Goal: Information Seeking & Learning: Learn about a topic

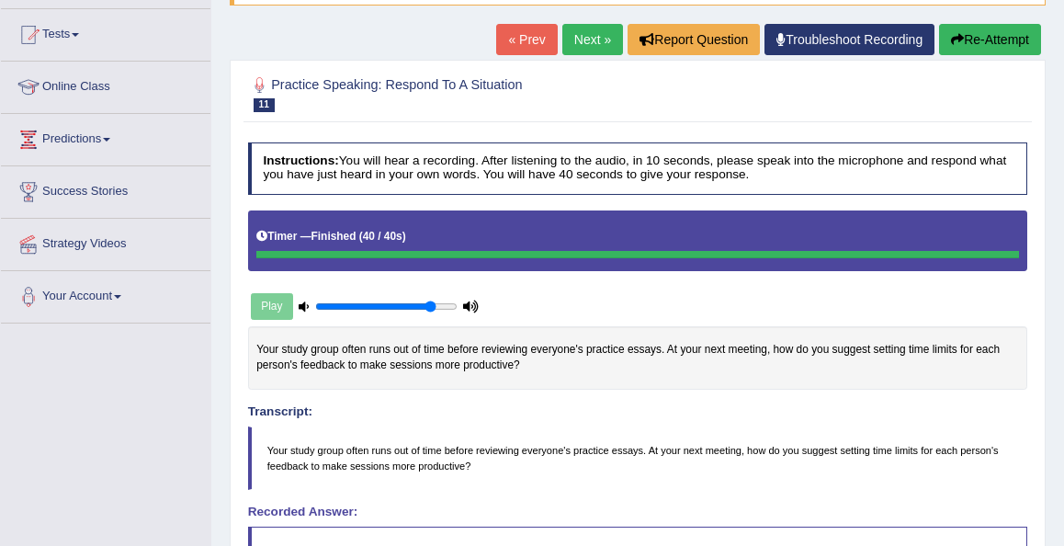
scroll to position [184, 0]
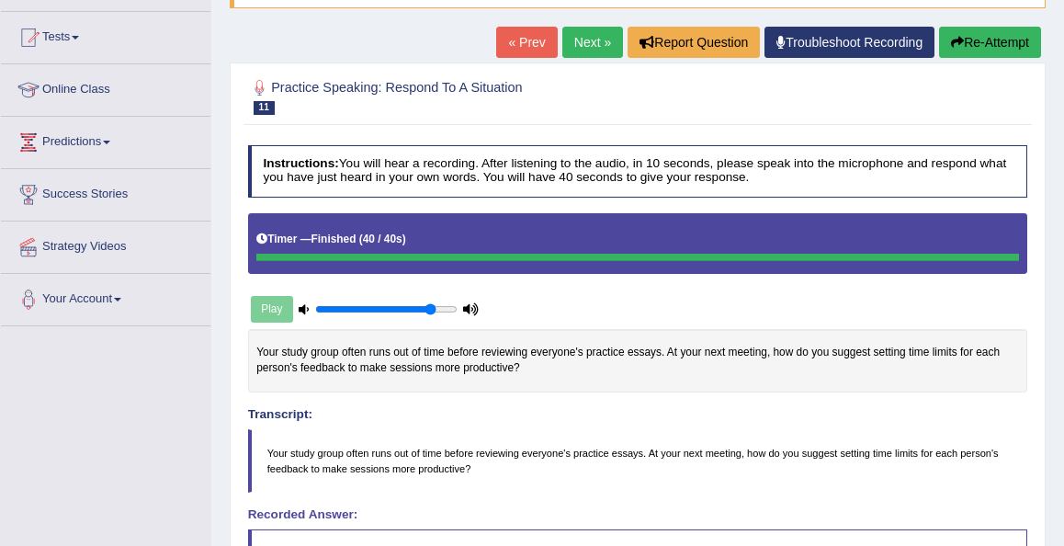
click at [582, 42] on link "Next »" at bounding box center [592, 42] width 61 height 31
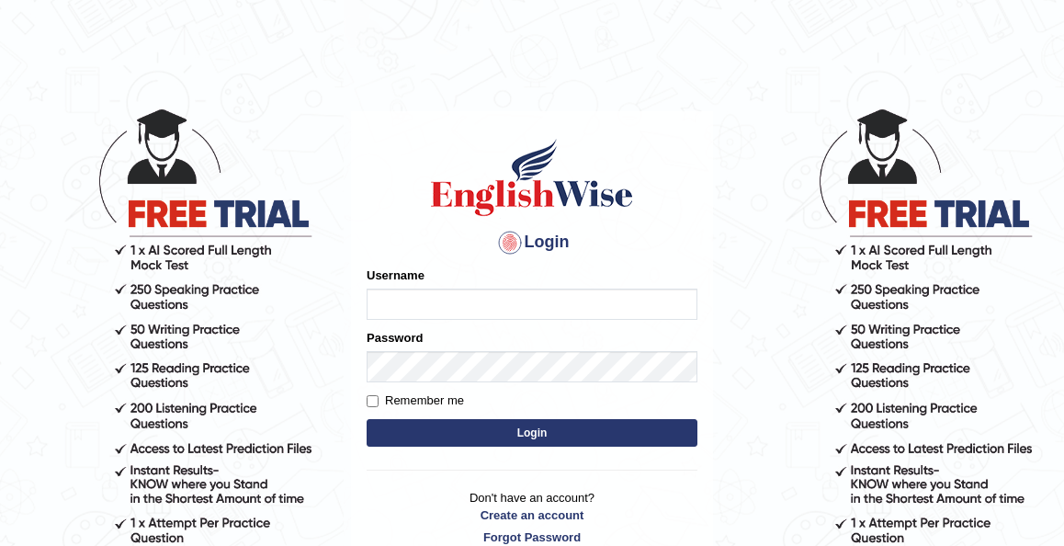
type input "kennyg_"
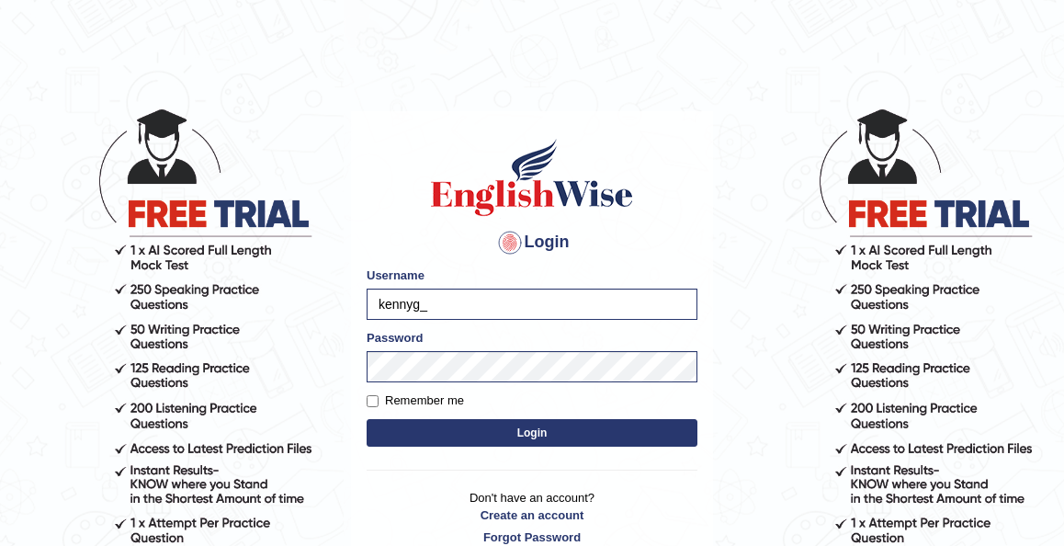
click at [521, 421] on button "Login" at bounding box center [532, 433] width 331 height 28
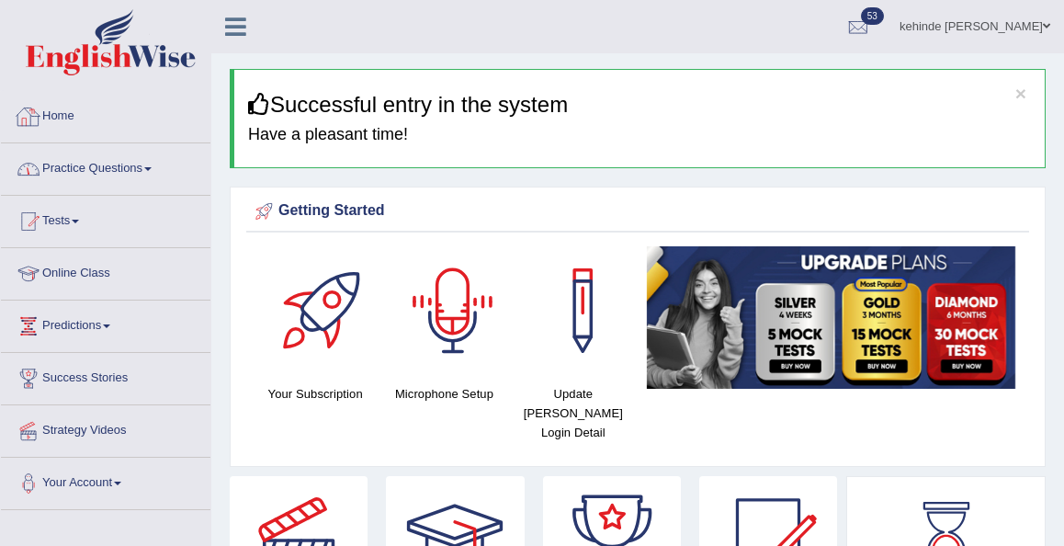
click at [117, 176] on link "Practice Questions" at bounding box center [105, 166] width 209 height 46
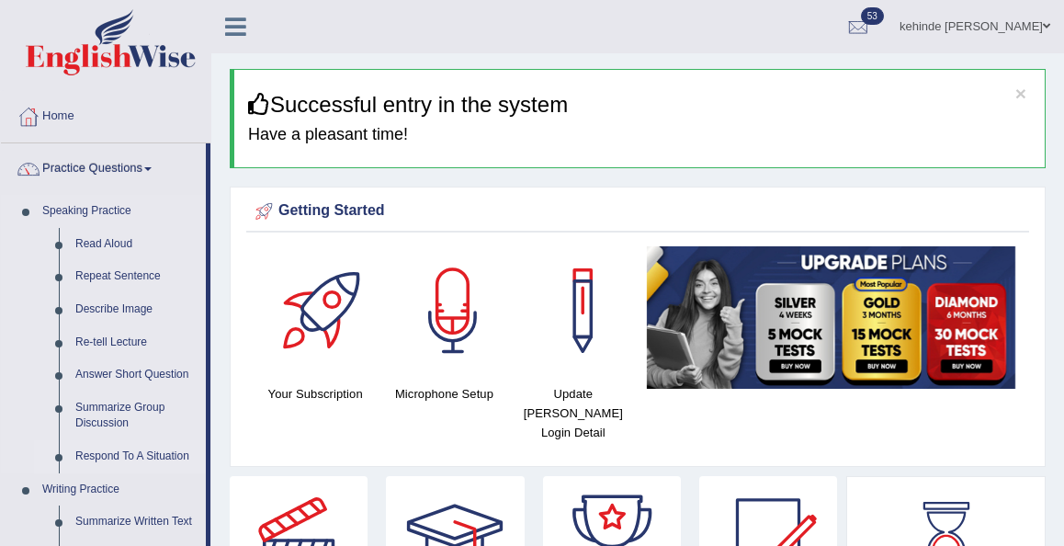
click at [112, 441] on link "Respond To A Situation" at bounding box center [136, 456] width 139 height 33
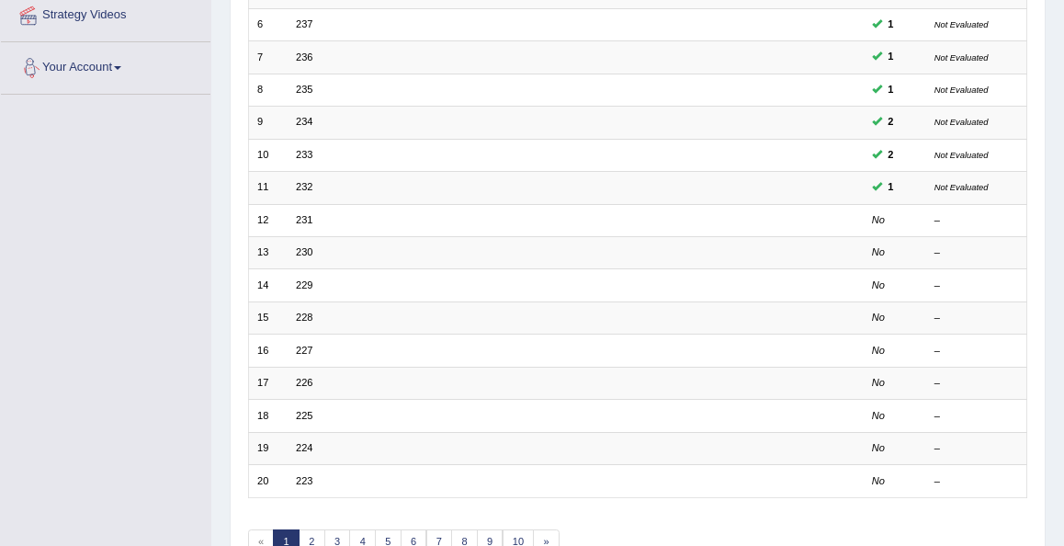
scroll to position [441, 0]
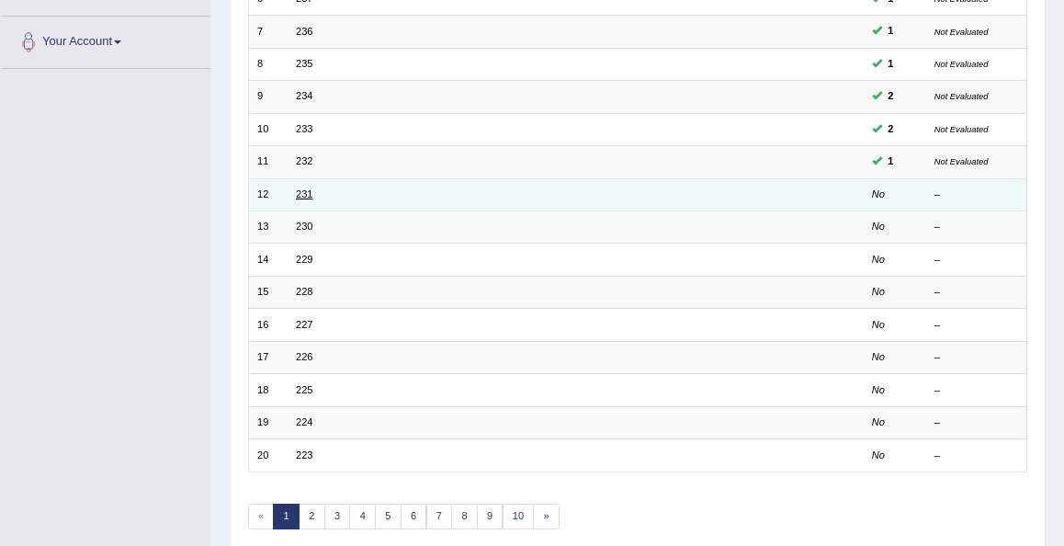
click at [300, 188] on link "231" at bounding box center [304, 193] width 17 height 11
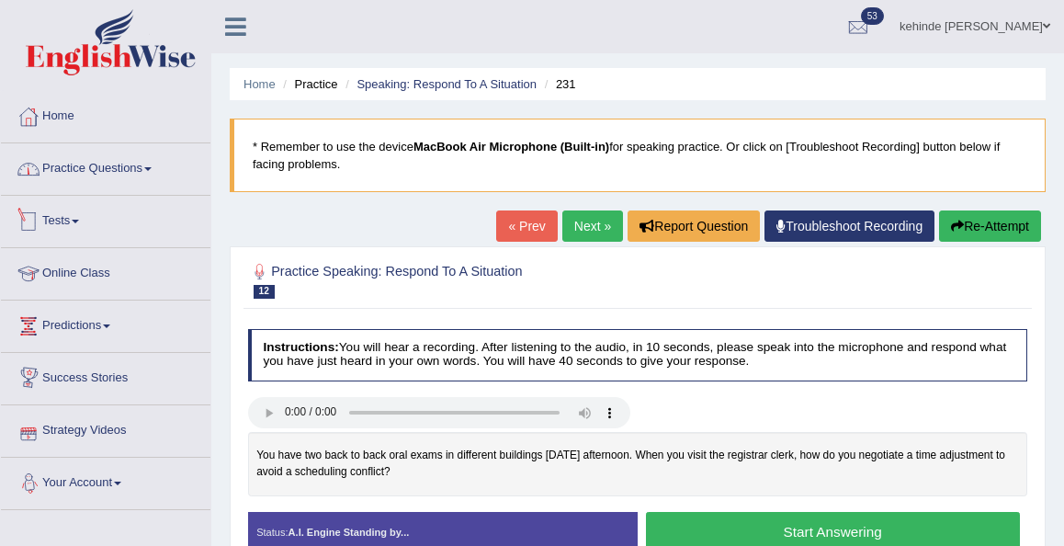
click at [113, 162] on link "Practice Questions" at bounding box center [105, 166] width 209 height 46
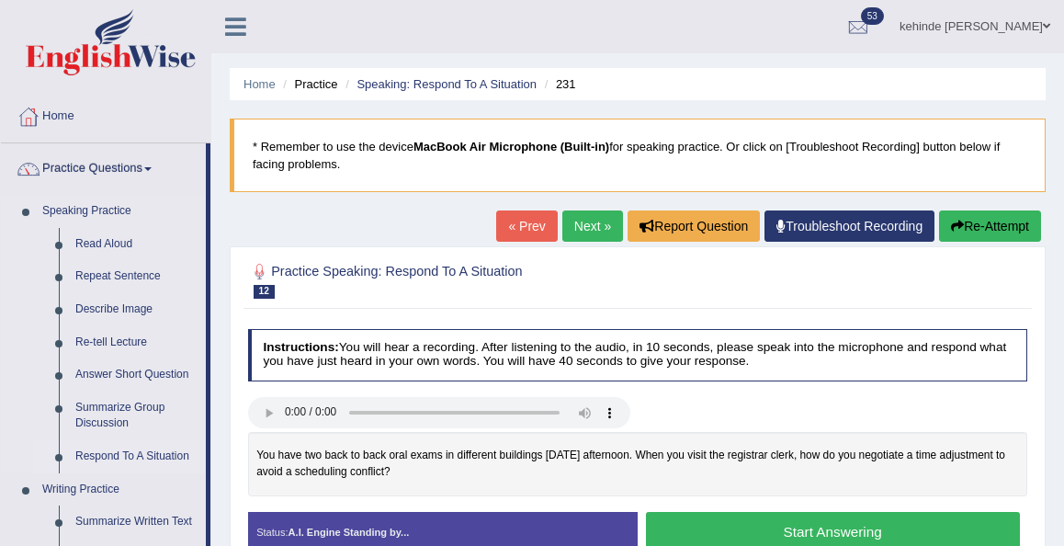
click at [109, 459] on link "Respond To A Situation" at bounding box center [136, 456] width 139 height 33
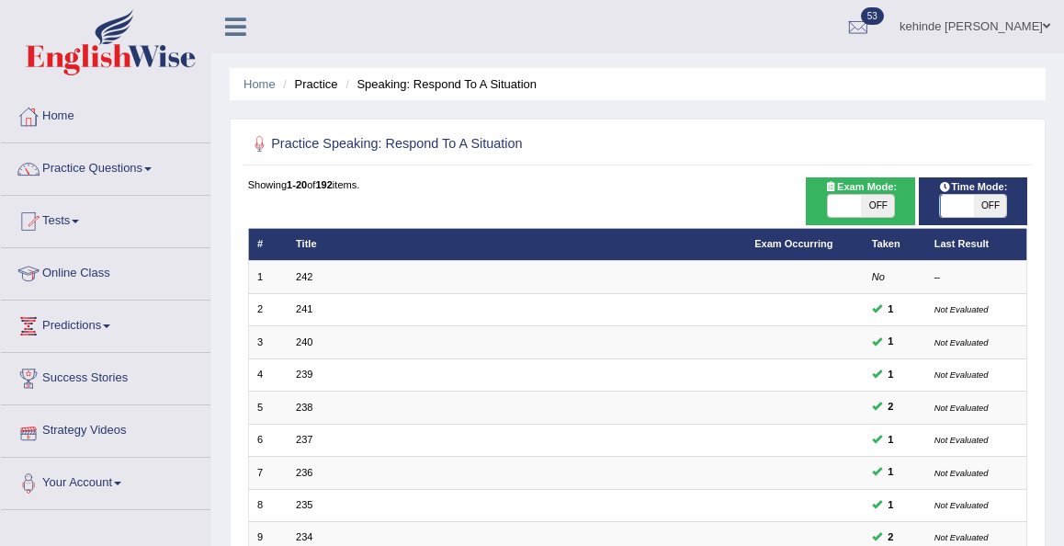
click at [877, 209] on span "OFF" at bounding box center [877, 206] width 33 height 22
checkbox input "true"
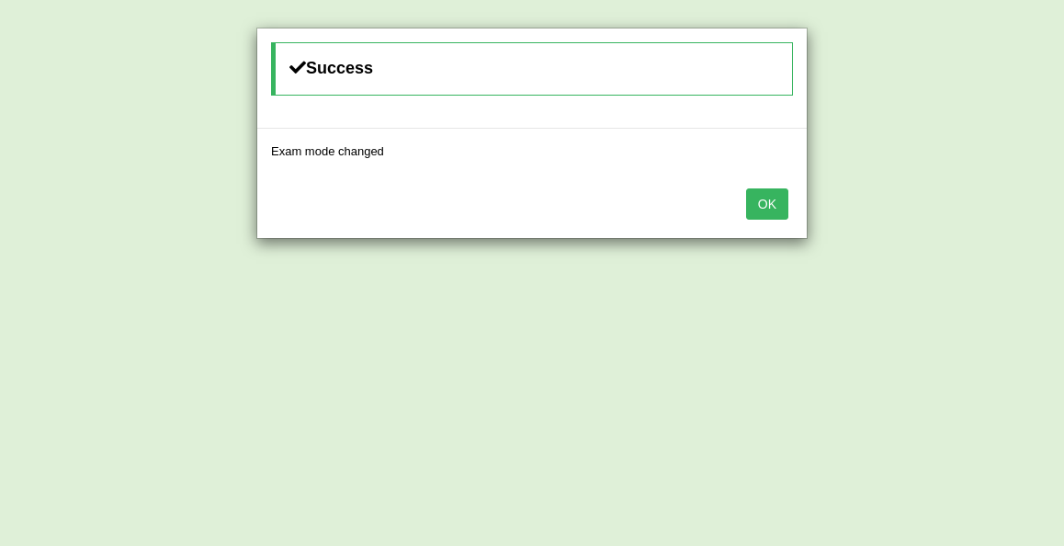
click at [771, 199] on button "OK" at bounding box center [767, 203] width 42 height 31
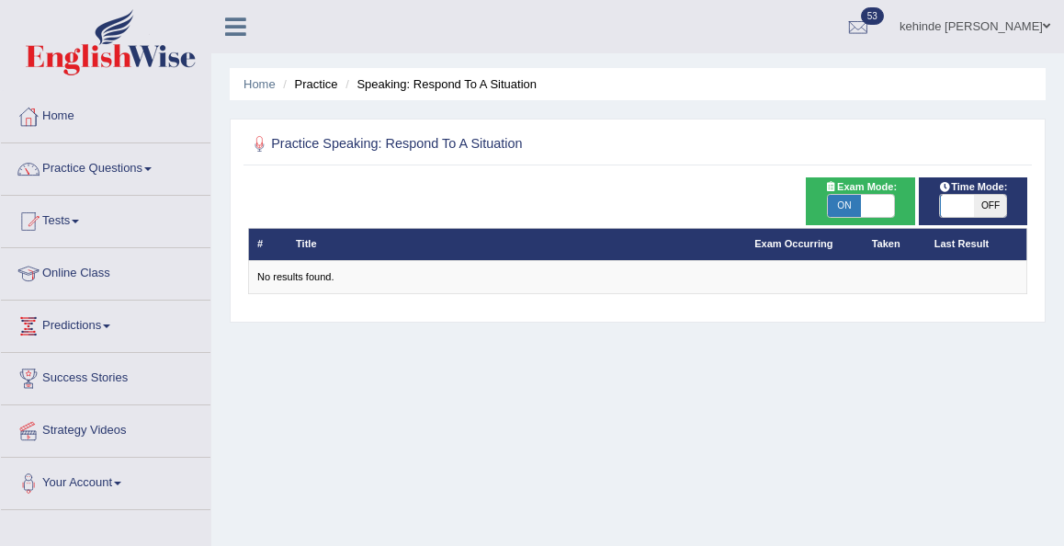
click at [1026, 317] on div "Practice Speaking: Respond To A Situation Time Mode: ON OFF Exam Mode: ON OFF #…" at bounding box center [638, 221] width 816 height 204
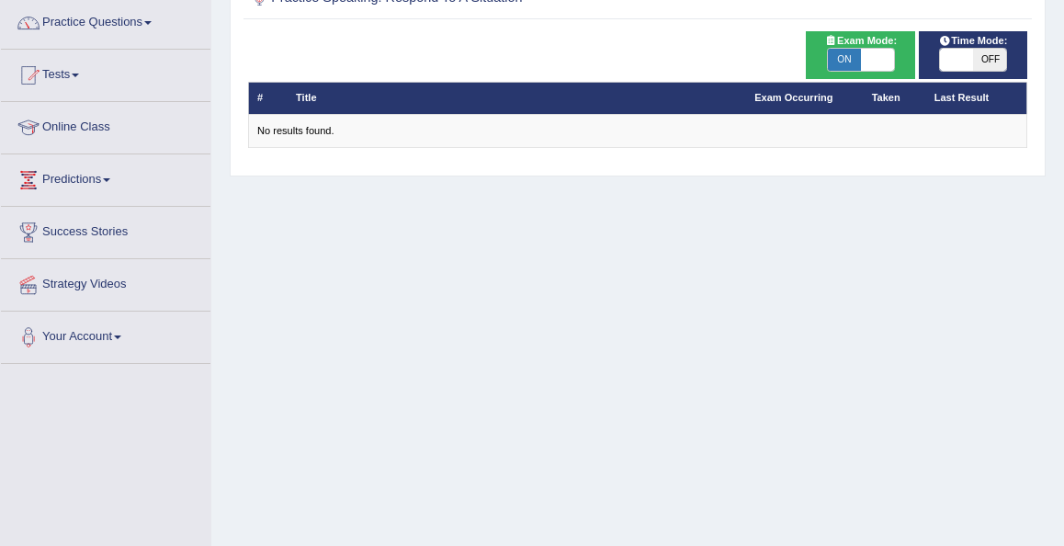
scroll to position [147, 0]
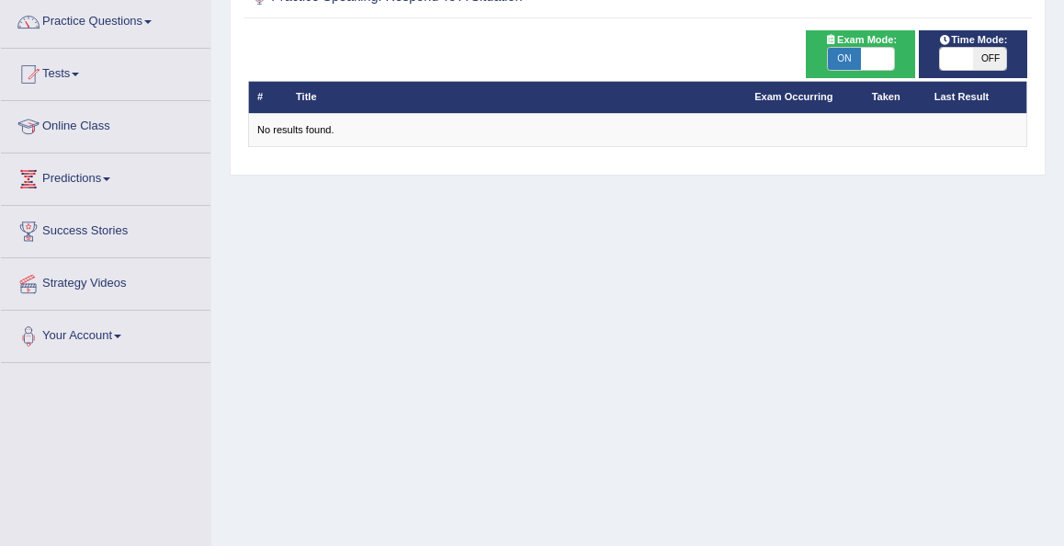
click at [839, 65] on span "ON" at bounding box center [844, 59] width 33 height 22
checkbox input "false"
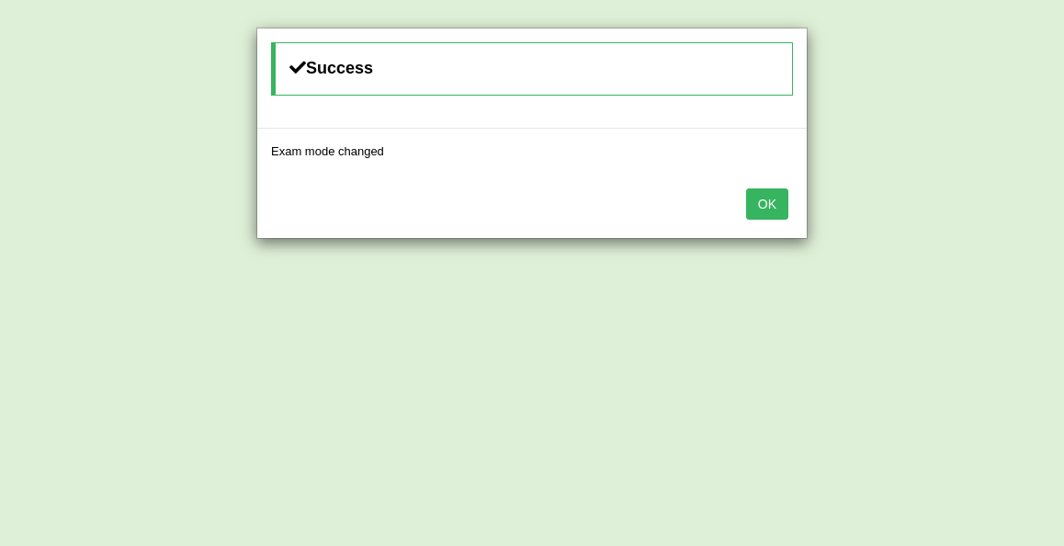
click at [784, 205] on button "OK" at bounding box center [767, 203] width 42 height 31
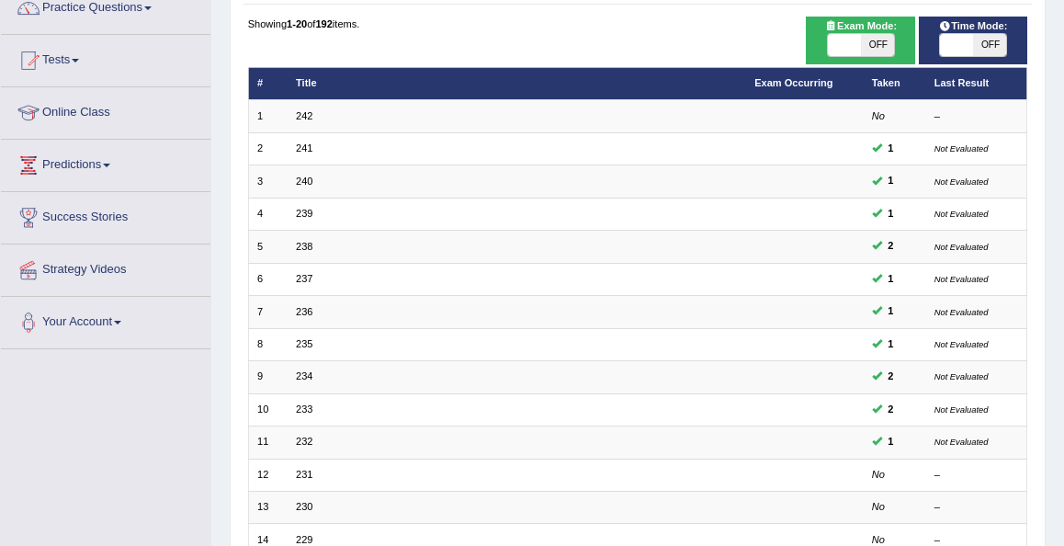
scroll to position [147, 0]
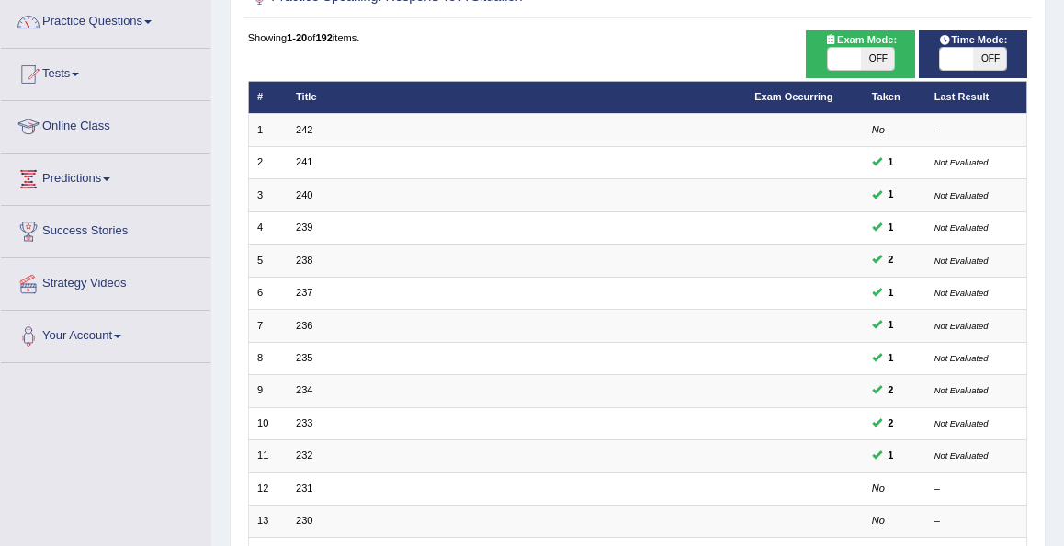
click at [991, 49] on span "OFF" at bounding box center [989, 59] width 33 height 22
checkbox input "true"
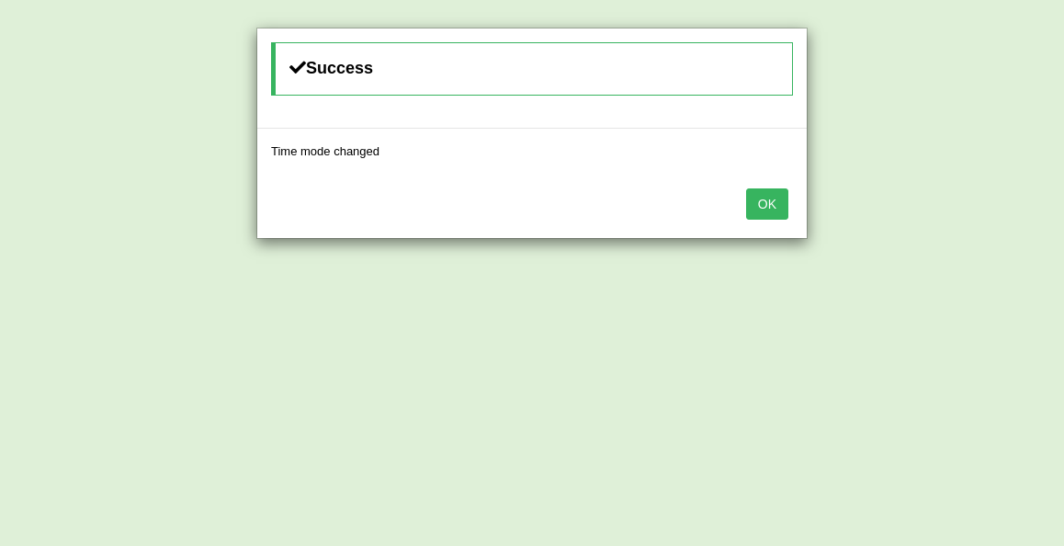
click at [770, 208] on button "OK" at bounding box center [767, 203] width 42 height 31
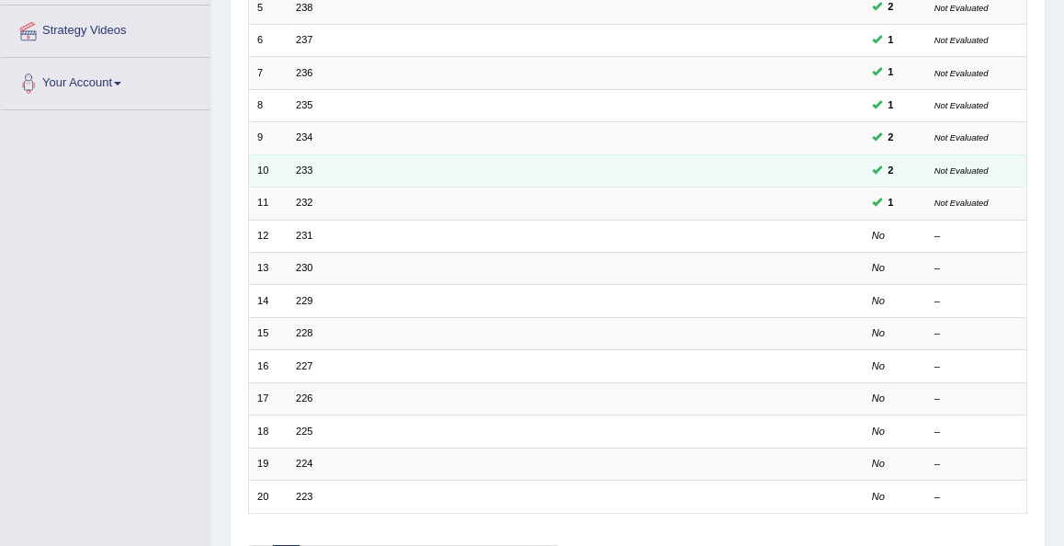
scroll to position [404, 0]
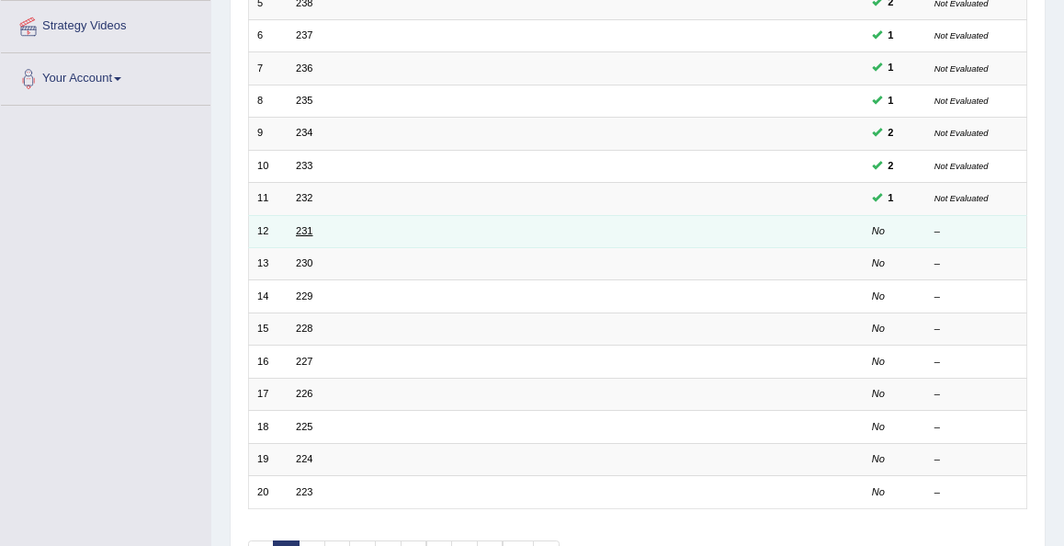
click at [300, 225] on link "231" at bounding box center [304, 230] width 17 height 11
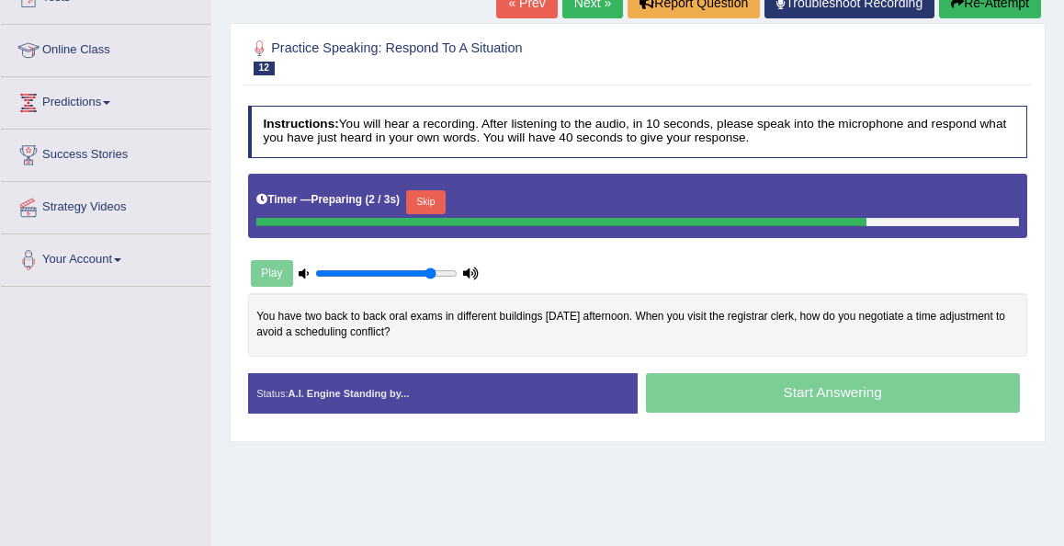
scroll to position [257, 0]
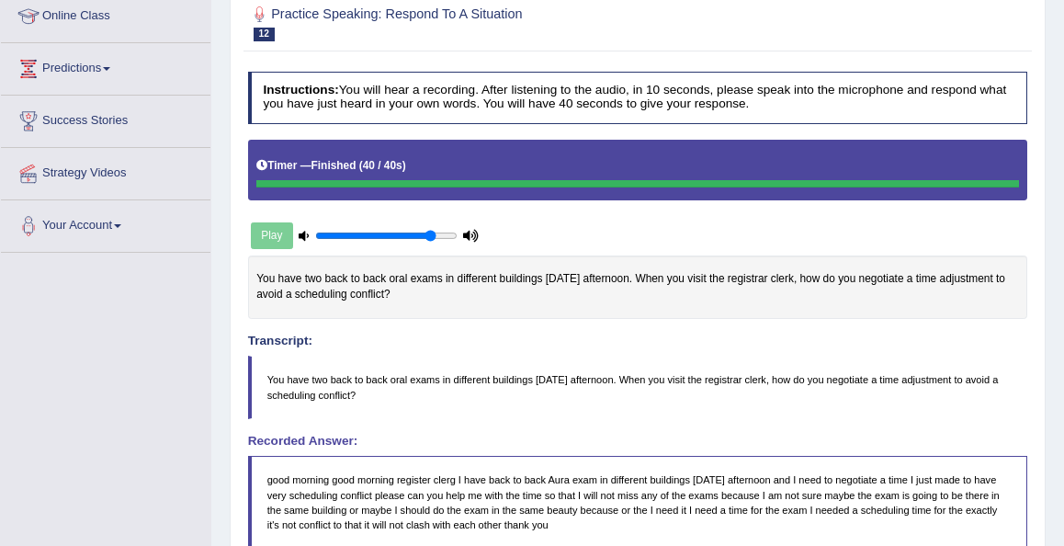
click at [796, 424] on div "Our A.I. Engine is working on your speech analysis! Please be patient. It may t…" at bounding box center [532, 273] width 1064 height 546
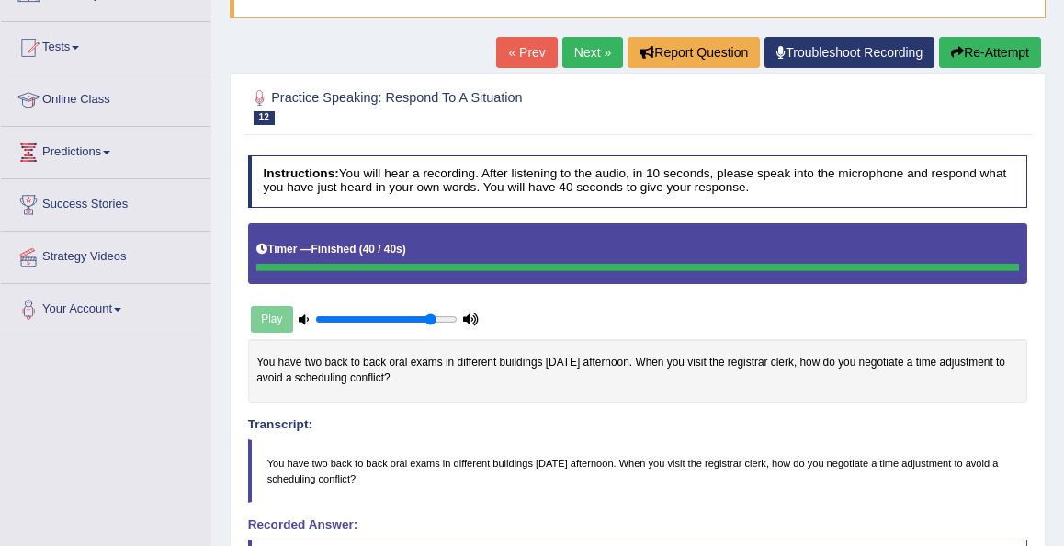
scroll to position [147, 0]
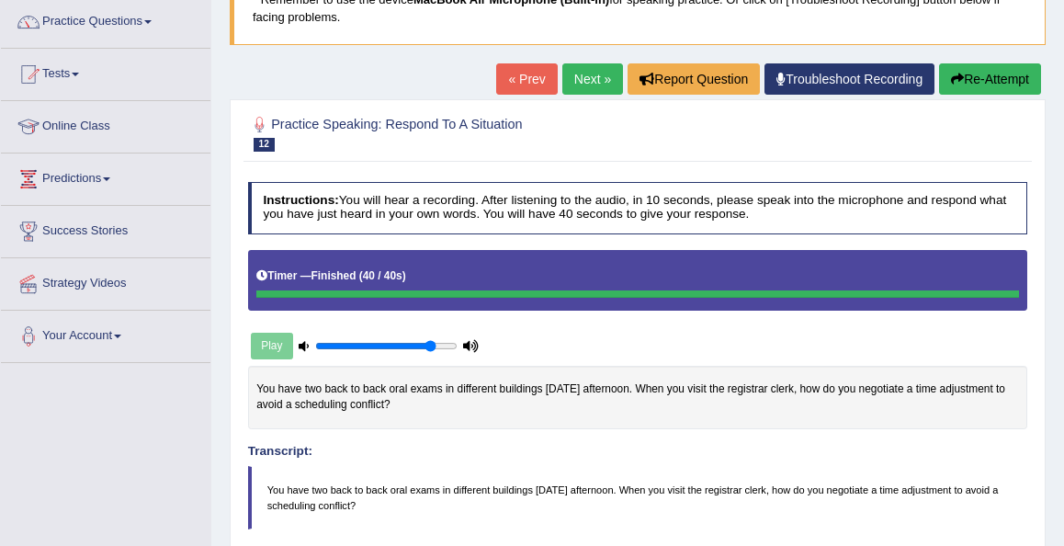
click at [587, 89] on link "Next »" at bounding box center [592, 78] width 61 height 31
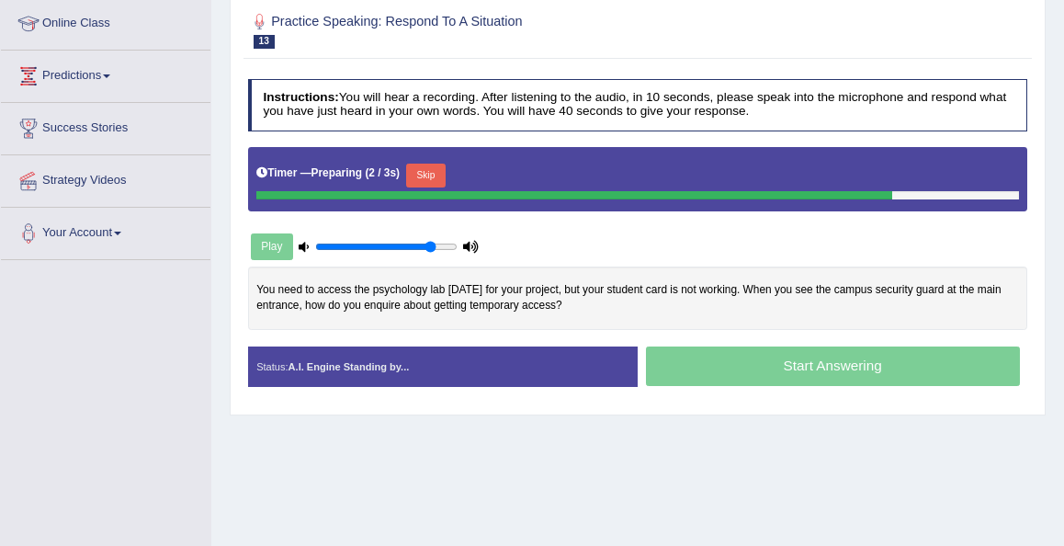
scroll to position [257, 0]
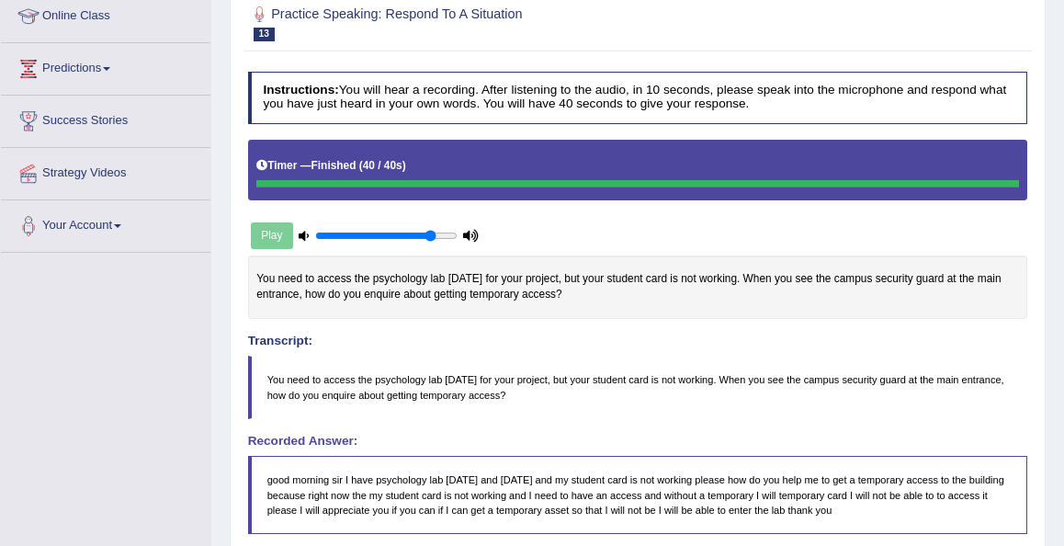
click at [1054, 288] on body "Toggle navigation Home Practice Questions Speaking Practice Read Aloud Repeat S…" at bounding box center [532, 16] width 1064 height 546
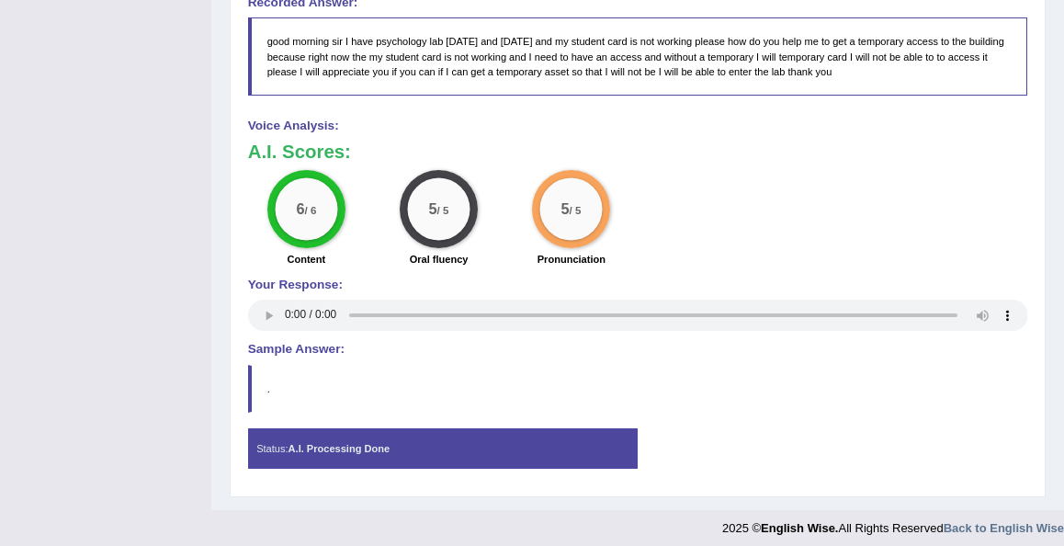
scroll to position [698, 0]
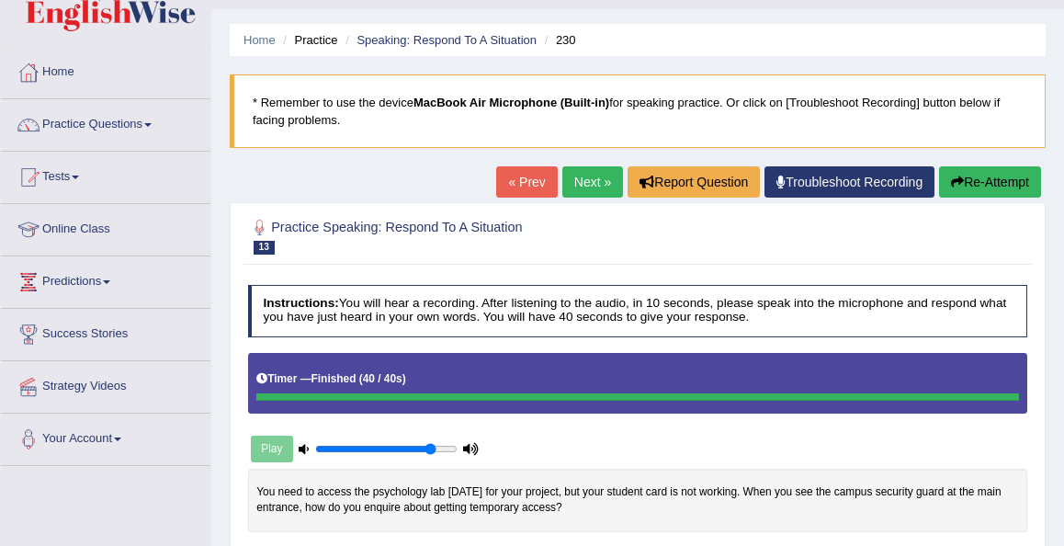
scroll to position [37, 0]
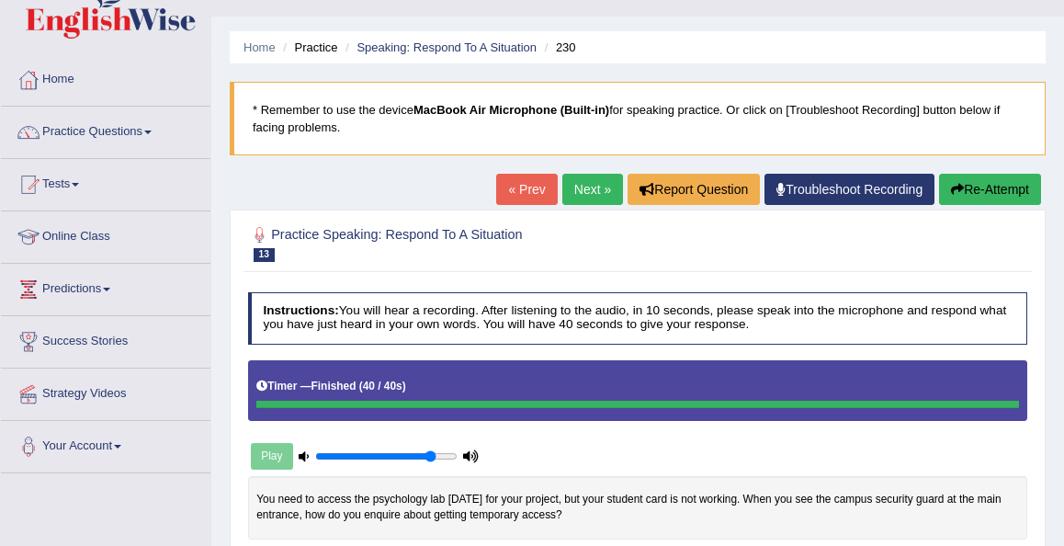
click at [580, 193] on link "Next »" at bounding box center [592, 189] width 61 height 31
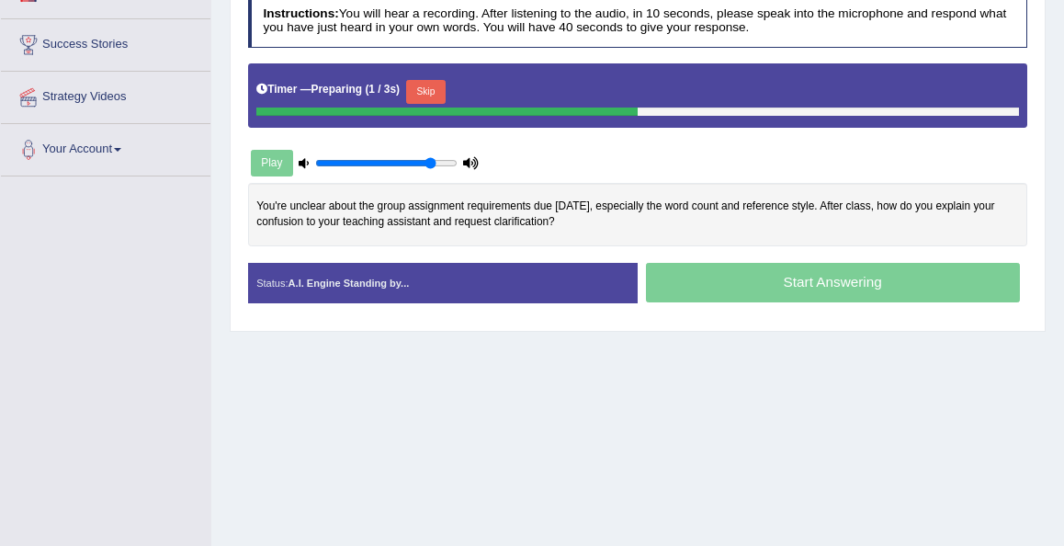
scroll to position [366, 0]
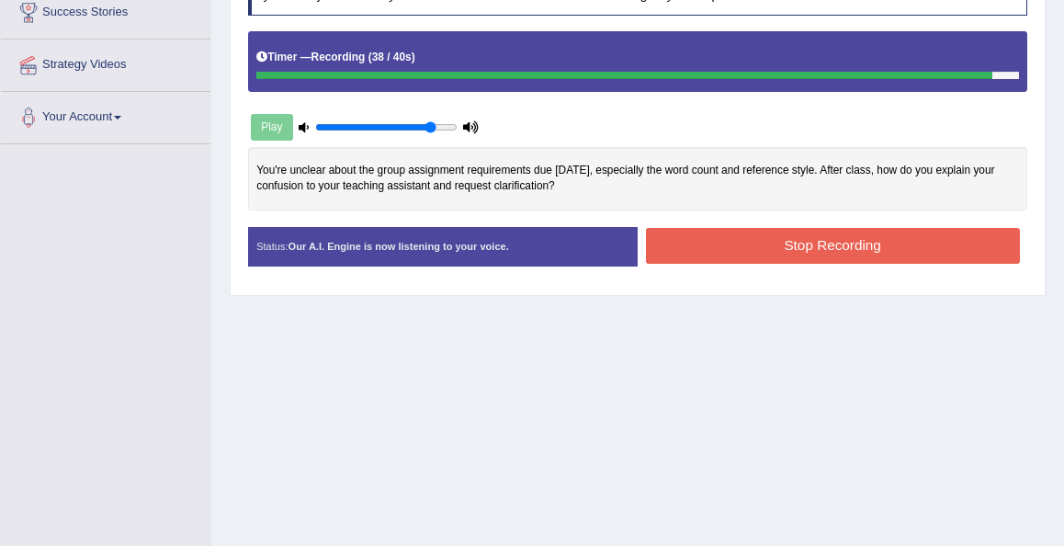
click at [677, 246] on button "Stop Recording" at bounding box center [833, 246] width 374 height 36
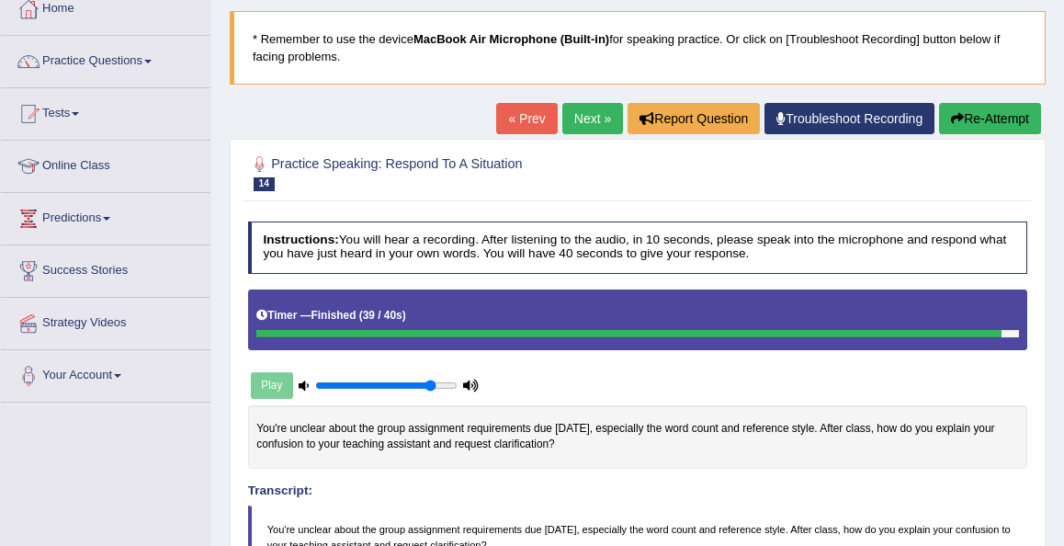
scroll to position [72, 0]
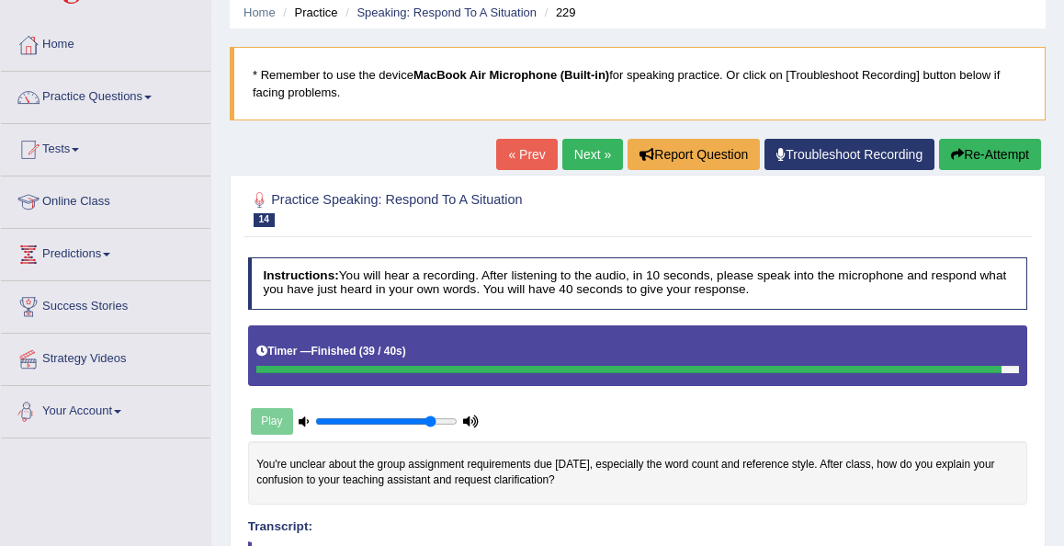
click at [571, 166] on link "Next »" at bounding box center [592, 154] width 61 height 31
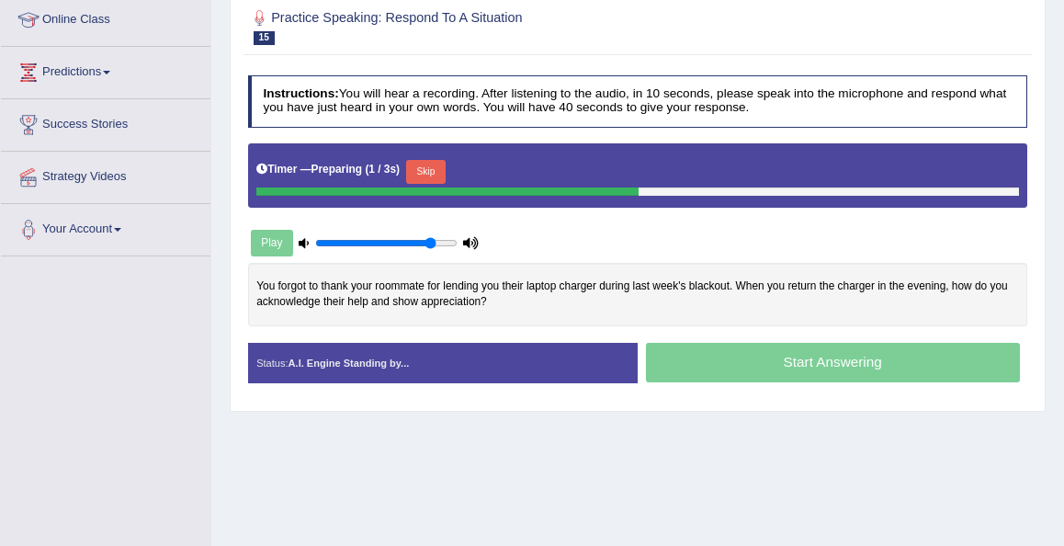
scroll to position [257, 0]
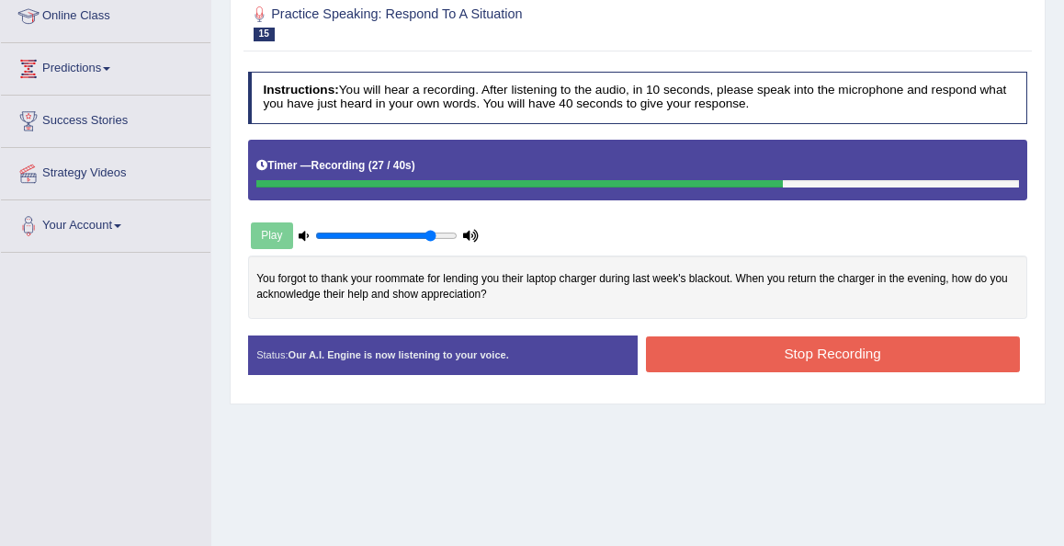
click at [719, 336] on button "Stop Recording" at bounding box center [833, 354] width 374 height 36
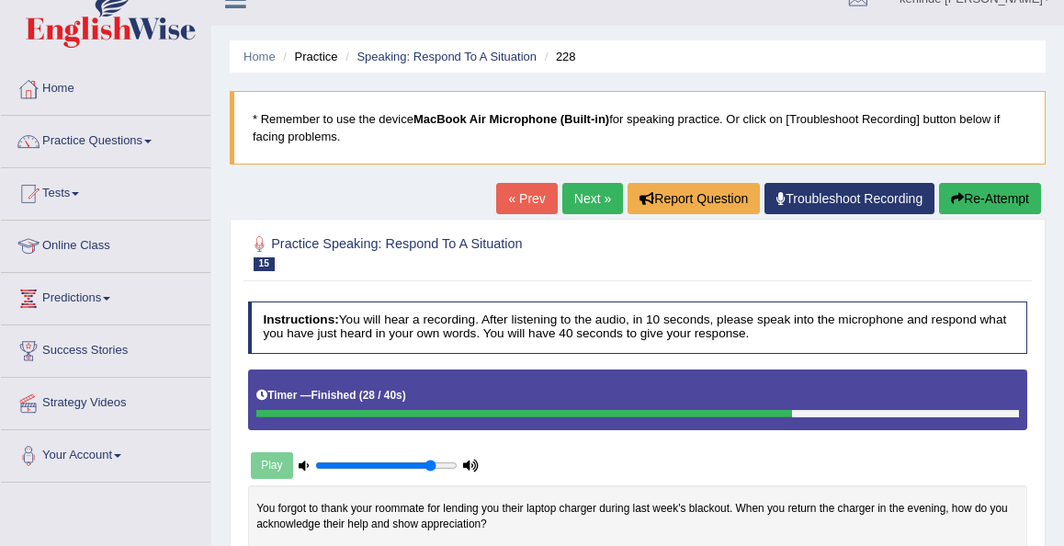
scroll to position [0, 0]
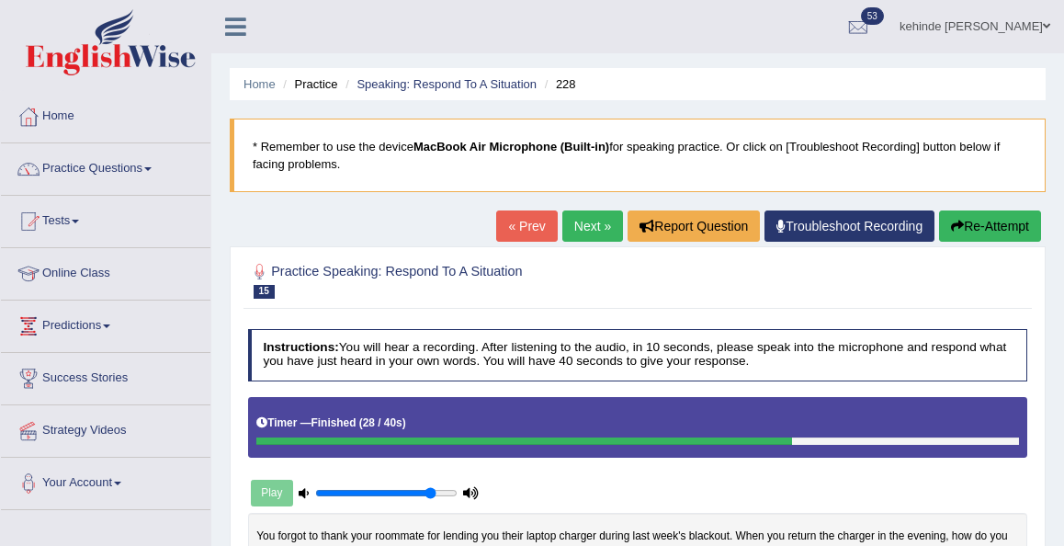
click at [581, 220] on link "Next »" at bounding box center [592, 225] width 61 height 31
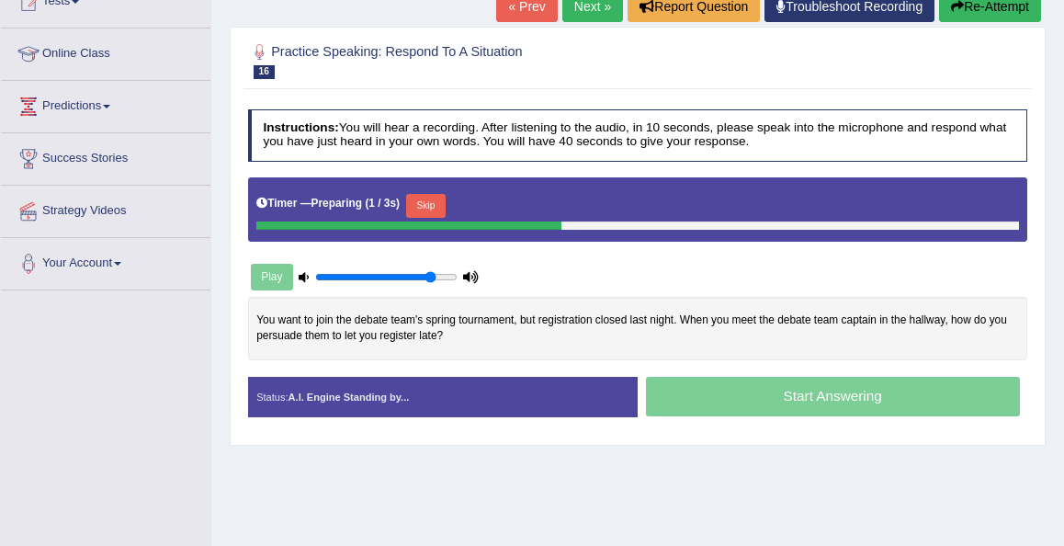
scroll to position [221, 0]
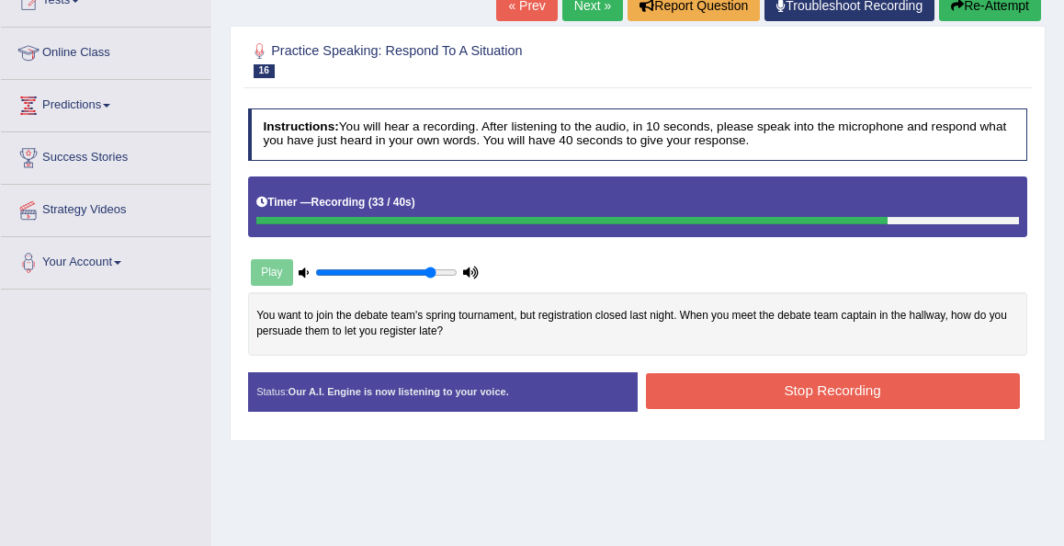
click at [685, 393] on button "Stop Recording" at bounding box center [833, 391] width 374 height 36
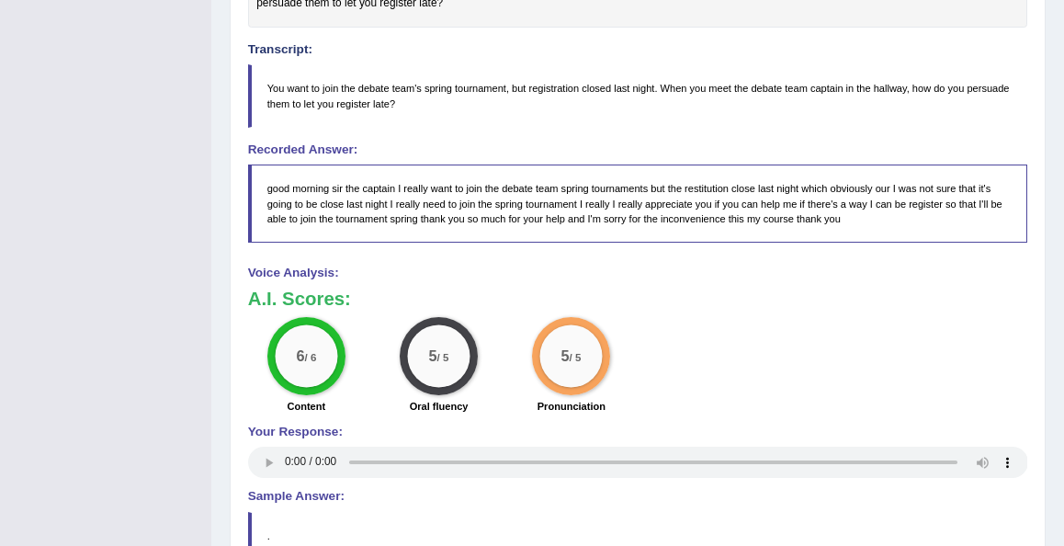
scroll to position [585, 0]
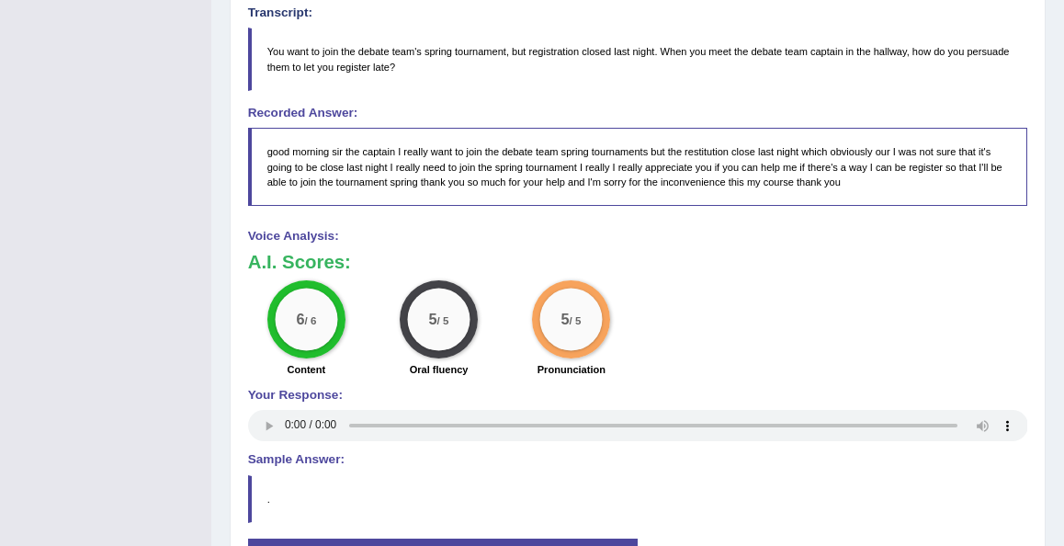
click at [1051, 104] on div "Home Practice Speaking: Respond To A Situation 227 * Remember to use the device…" at bounding box center [637, 17] width 853 height 1205
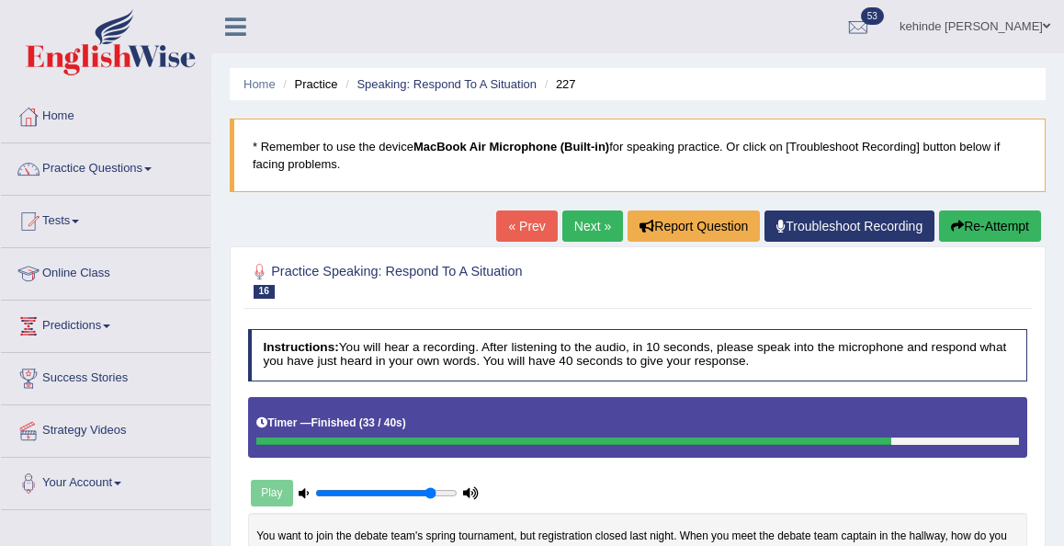
scroll to position [0, 0]
click at [577, 233] on link "Next »" at bounding box center [592, 225] width 61 height 31
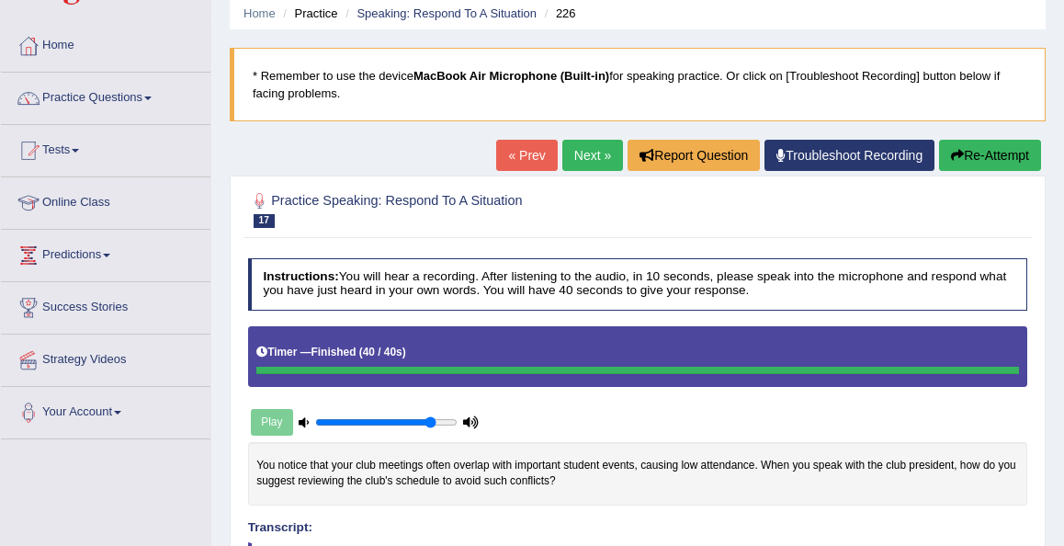
scroll to position [51, 0]
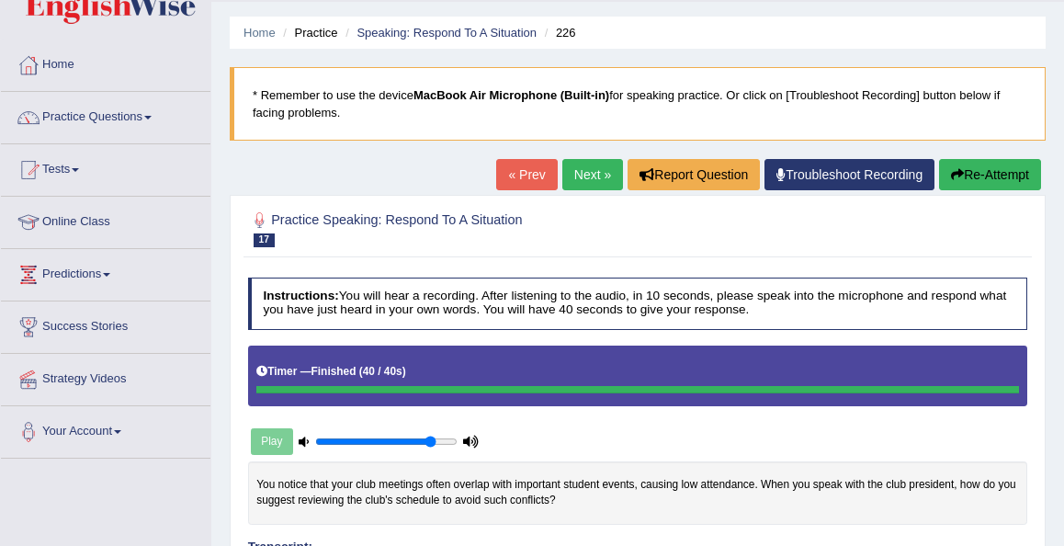
click at [582, 174] on link "Next »" at bounding box center [592, 174] width 61 height 31
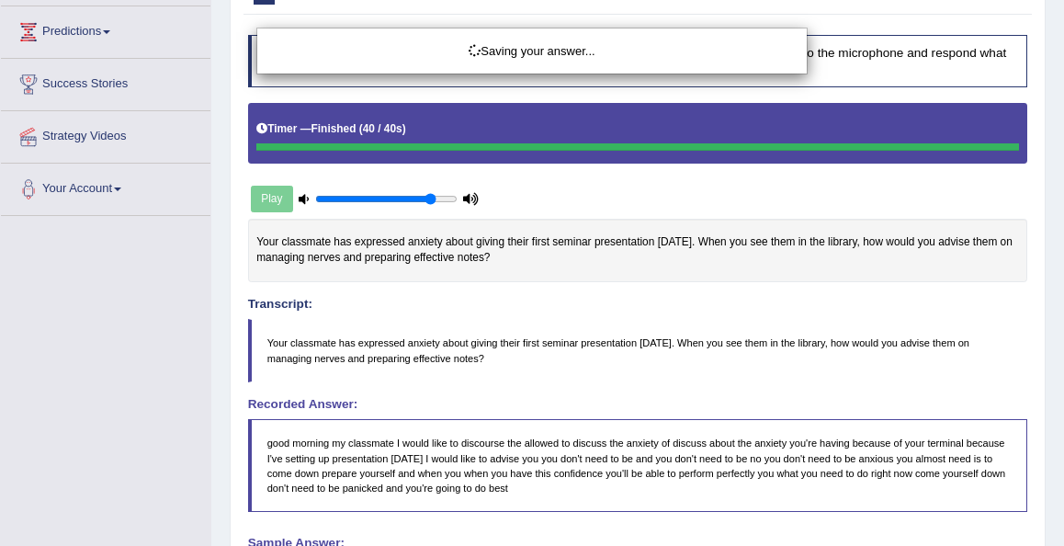
click at [1036, 225] on div "Saving your answer..." at bounding box center [532, 273] width 1064 height 546
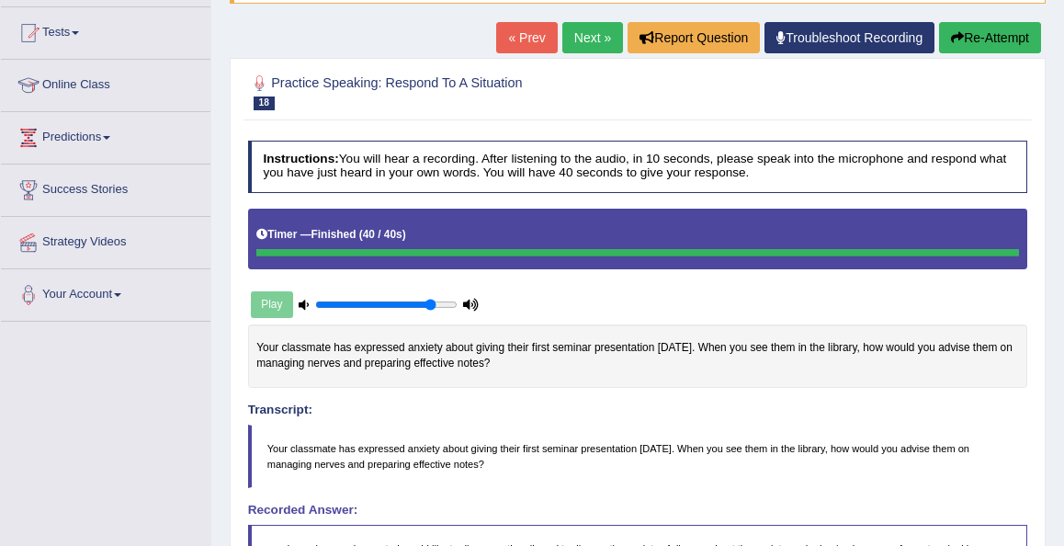
scroll to position [184, 0]
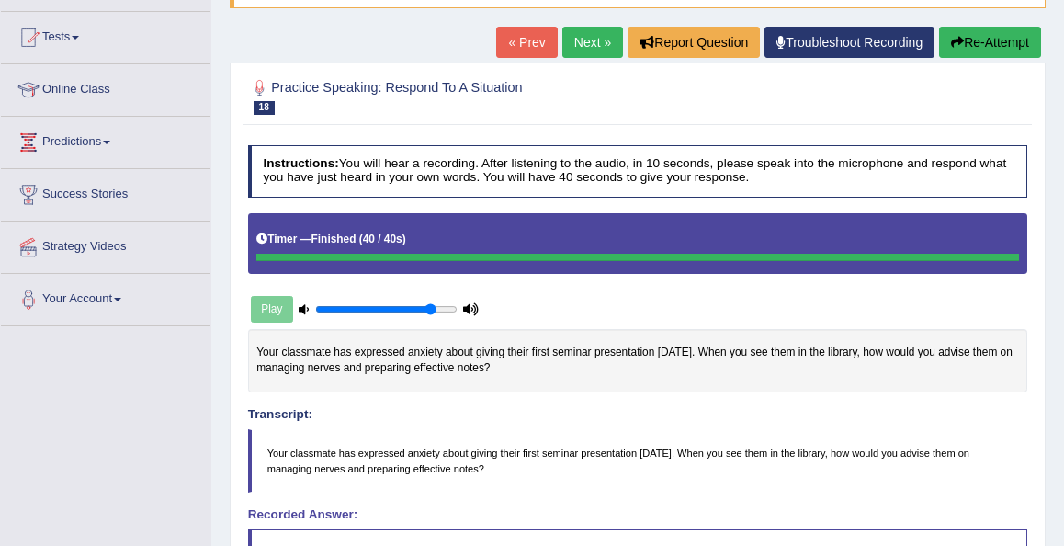
click at [994, 35] on button "Re-Attempt" at bounding box center [990, 42] width 102 height 31
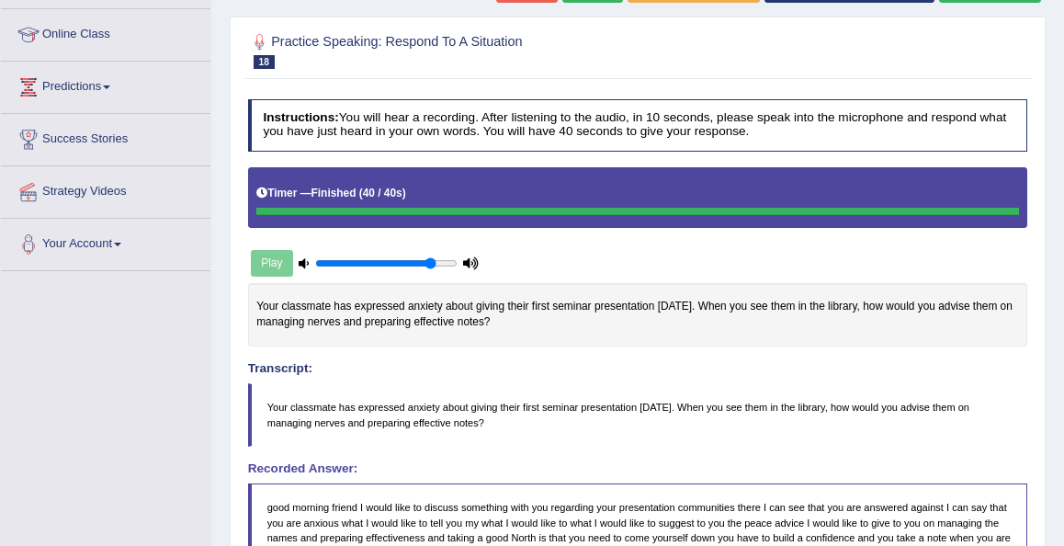
scroll to position [183, 0]
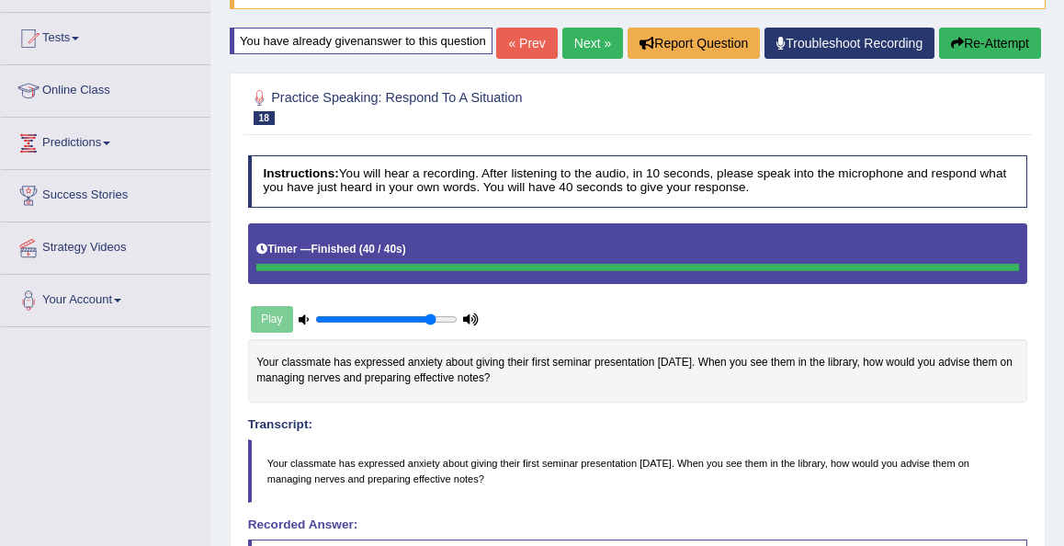
click at [1012, 59] on button "Re-Attempt" at bounding box center [990, 43] width 102 height 31
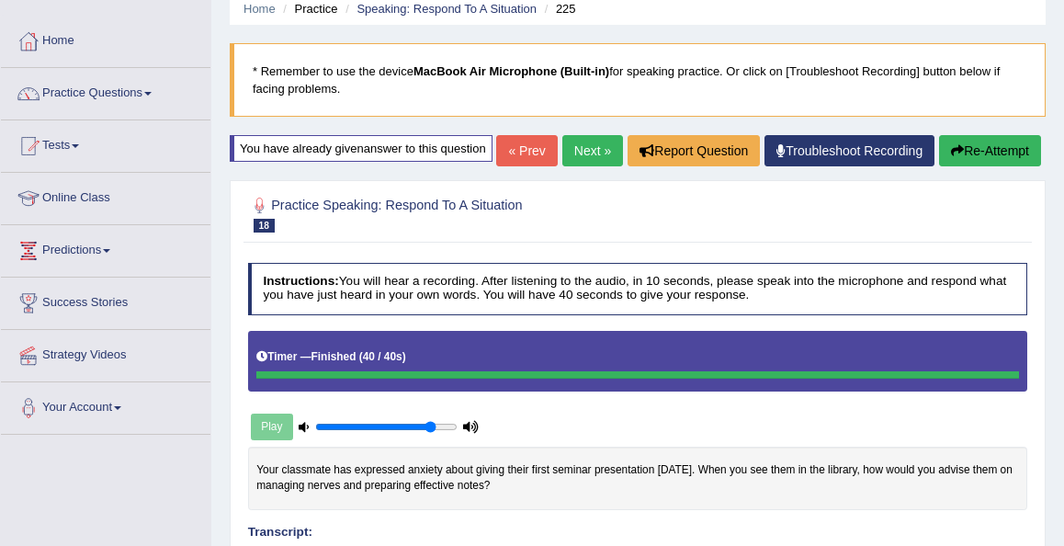
scroll to position [73, 0]
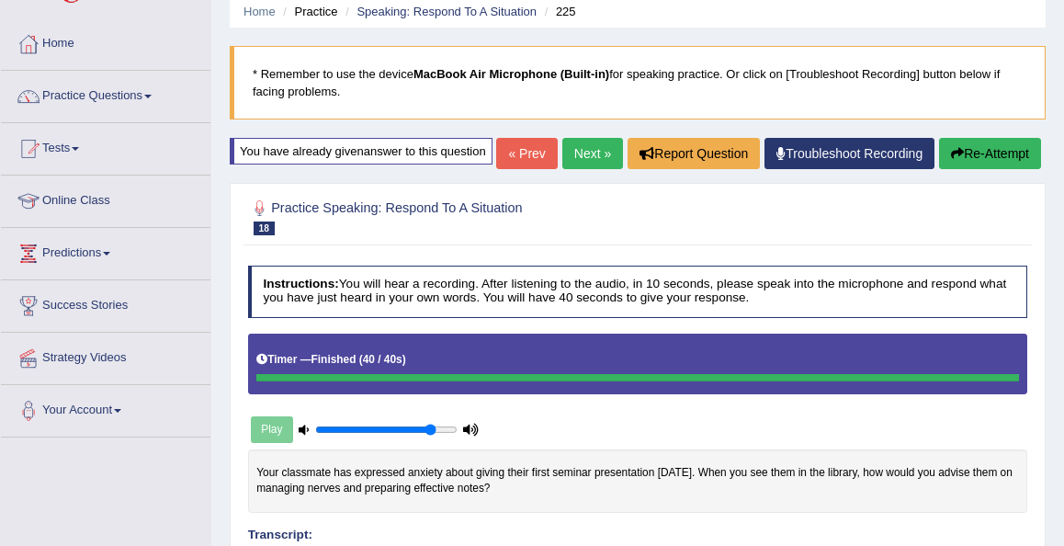
click at [588, 169] on link "Next »" at bounding box center [592, 153] width 61 height 31
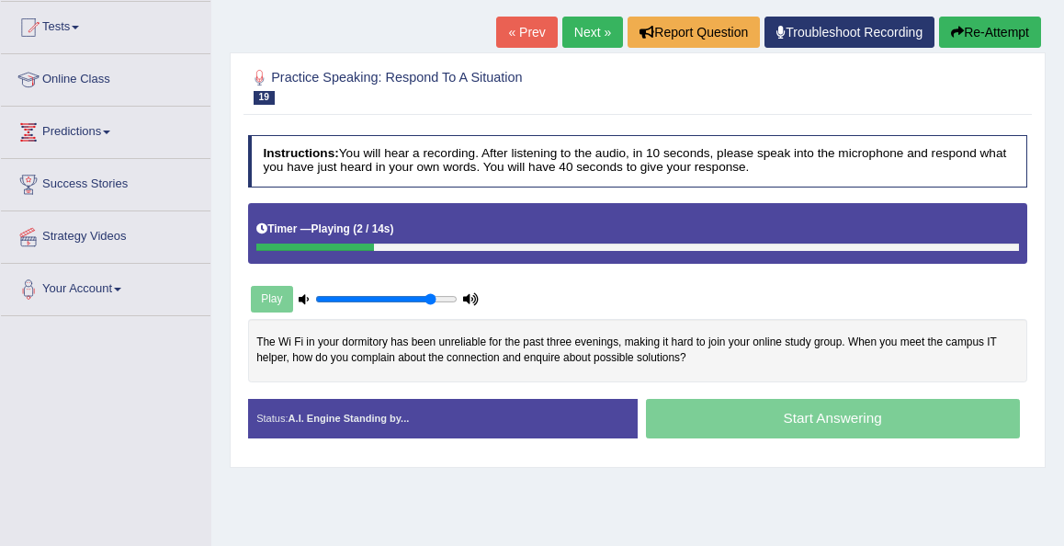
scroll to position [257, 0]
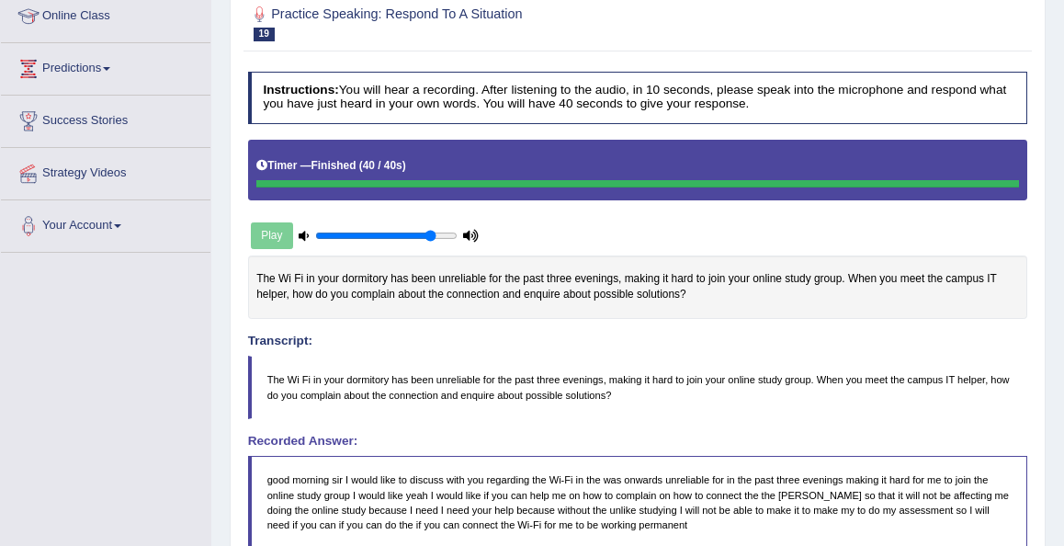
click at [748, 416] on div "Instructions: You will hear a recording. After listening to the audio, in 10 se…" at bounding box center [636, 502] width 787 height 878
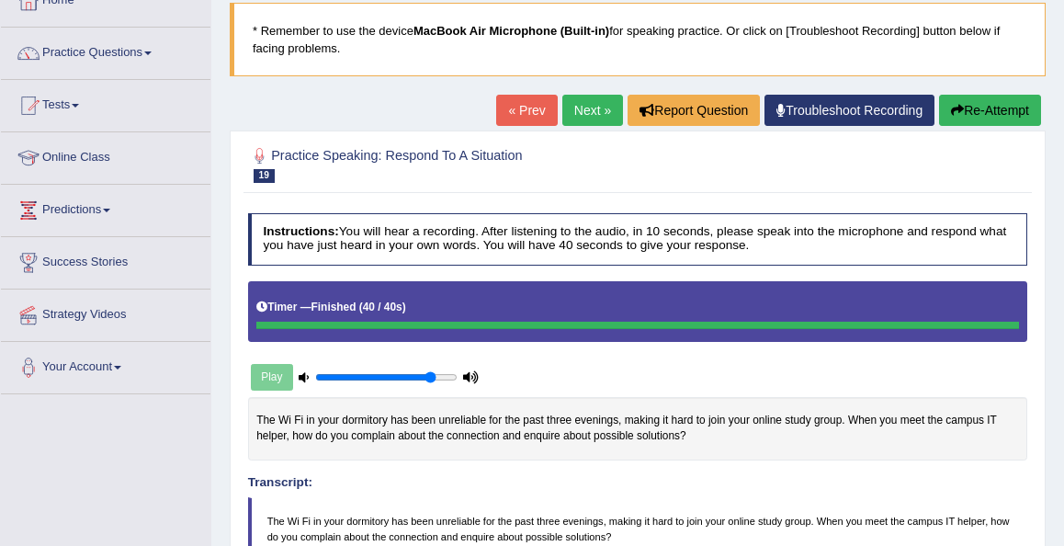
scroll to position [37, 0]
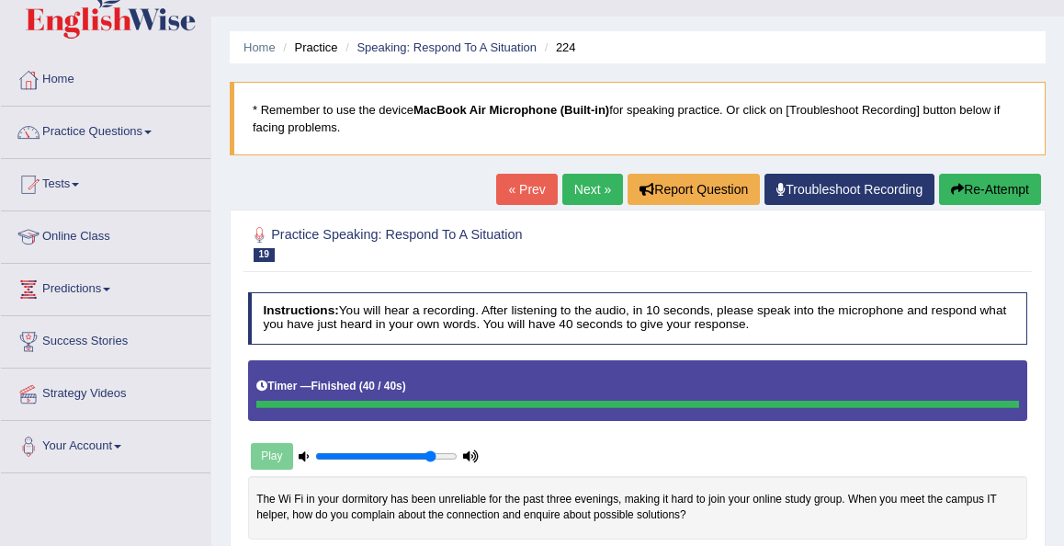
click at [585, 200] on link "Next »" at bounding box center [592, 189] width 61 height 31
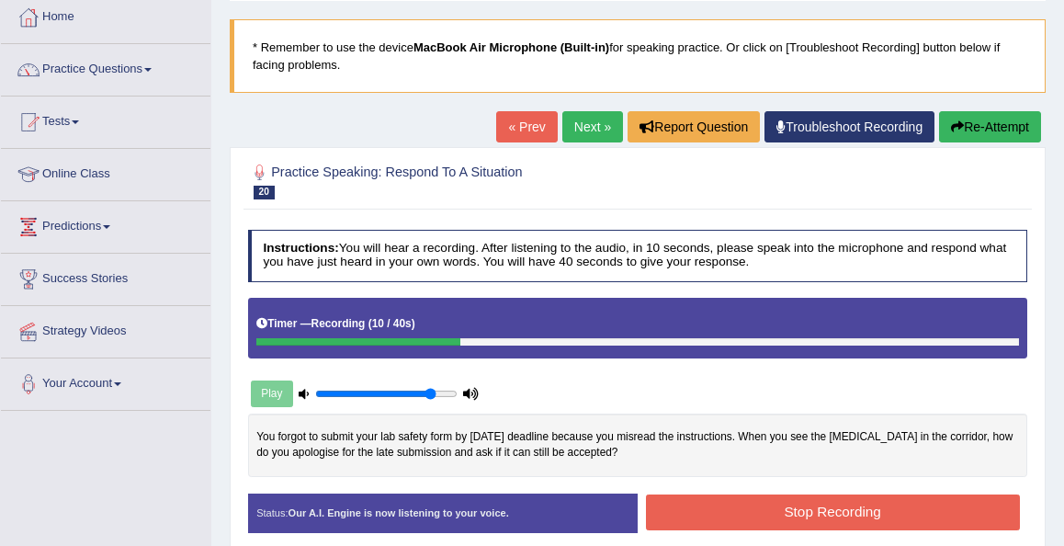
scroll to position [74, 0]
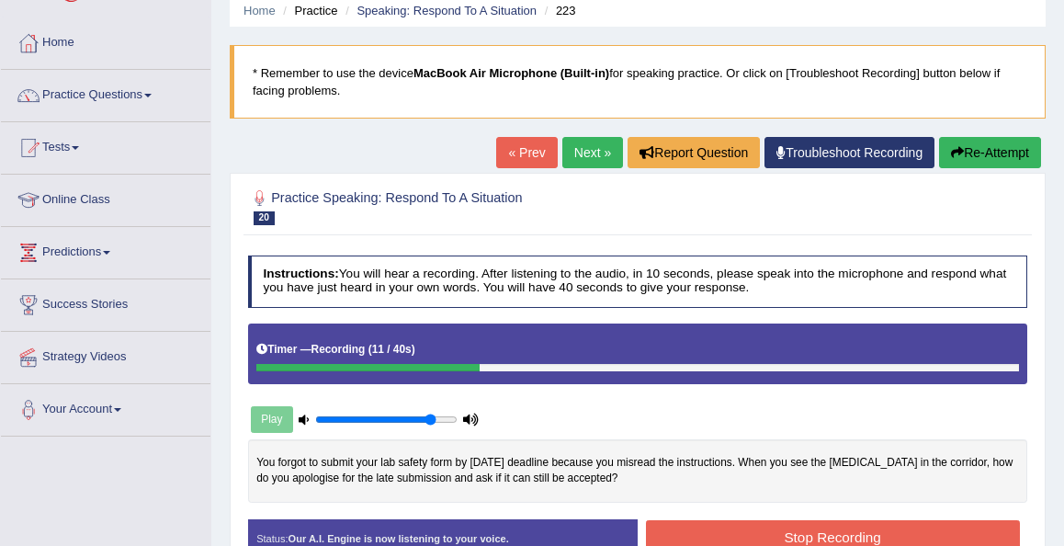
click at [972, 146] on button "Re-Attempt" at bounding box center [990, 152] width 102 height 31
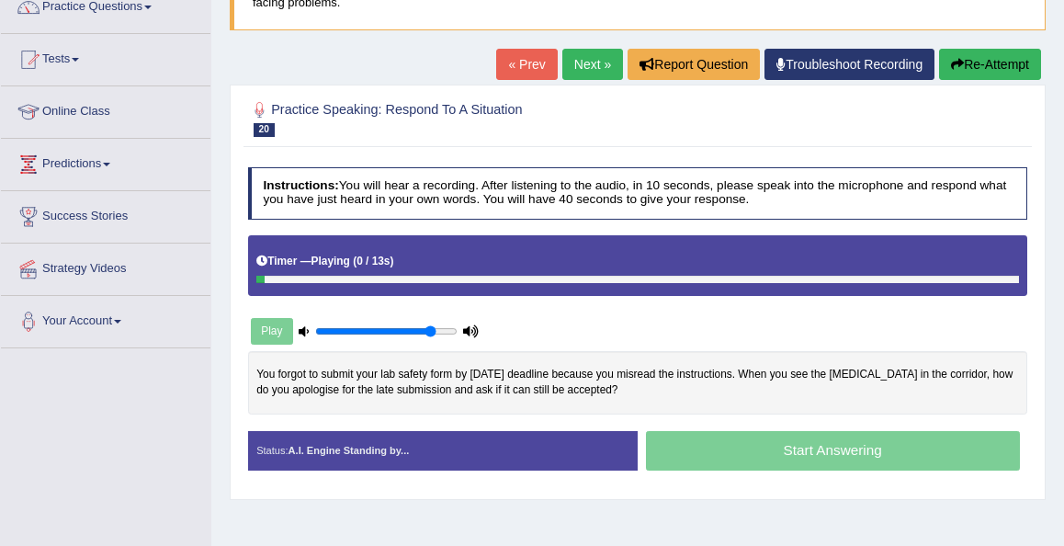
scroll to position [221, 0]
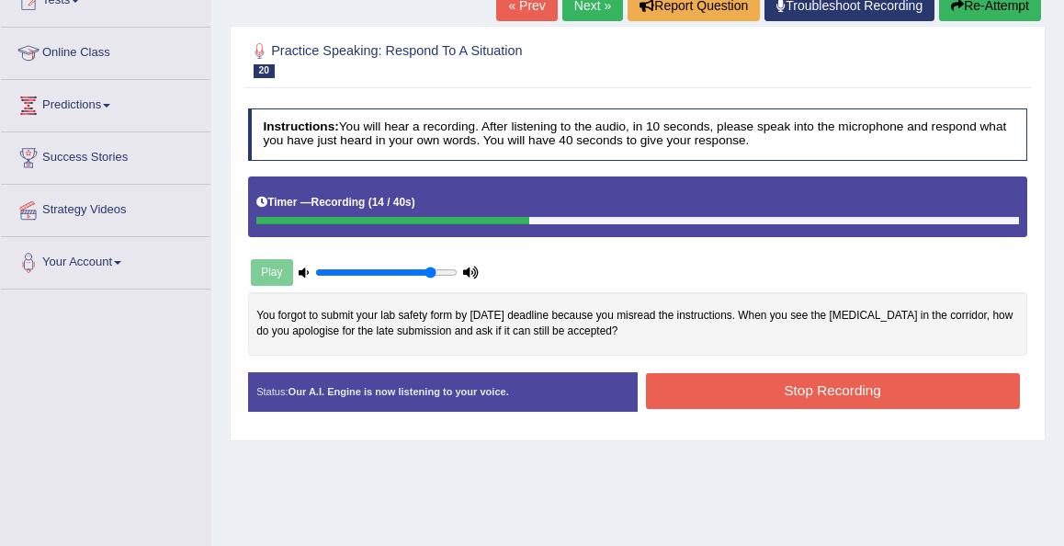
click at [977, 6] on button "Re-Attempt" at bounding box center [990, 5] width 102 height 31
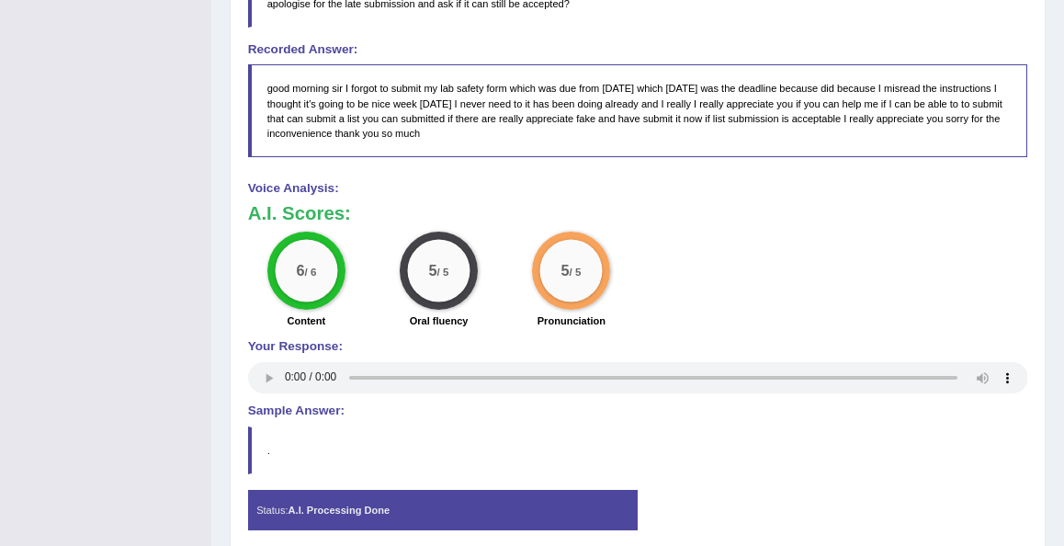
scroll to position [662, 0]
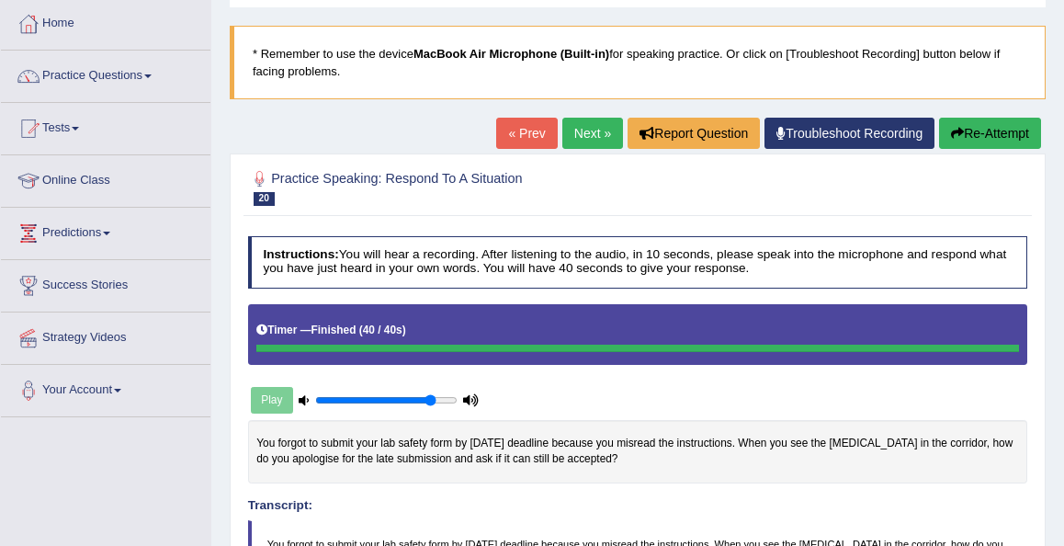
scroll to position [74, 0]
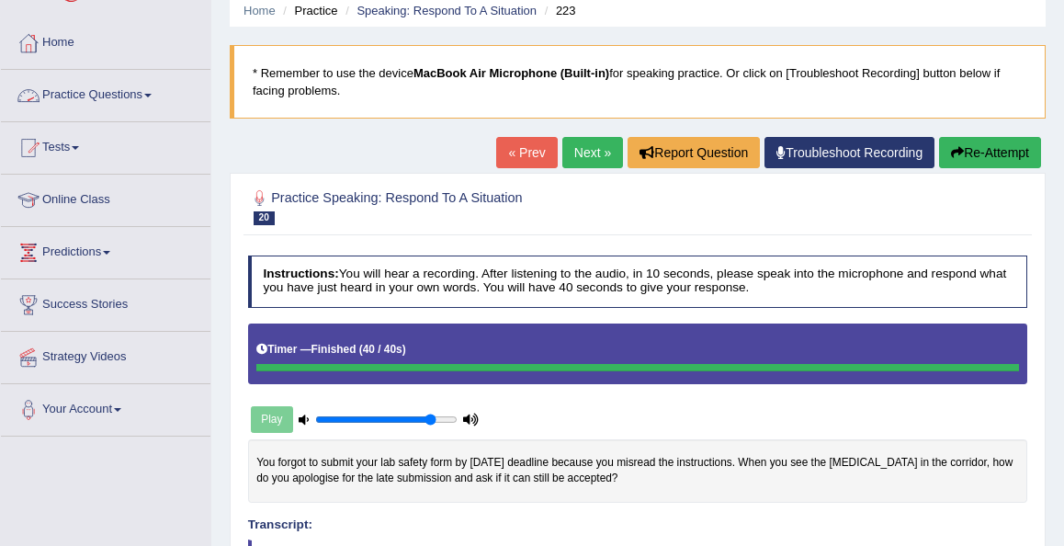
click at [112, 98] on link "Practice Questions" at bounding box center [105, 93] width 209 height 46
